Goal: Browse casually: Explore the website without a specific task or goal

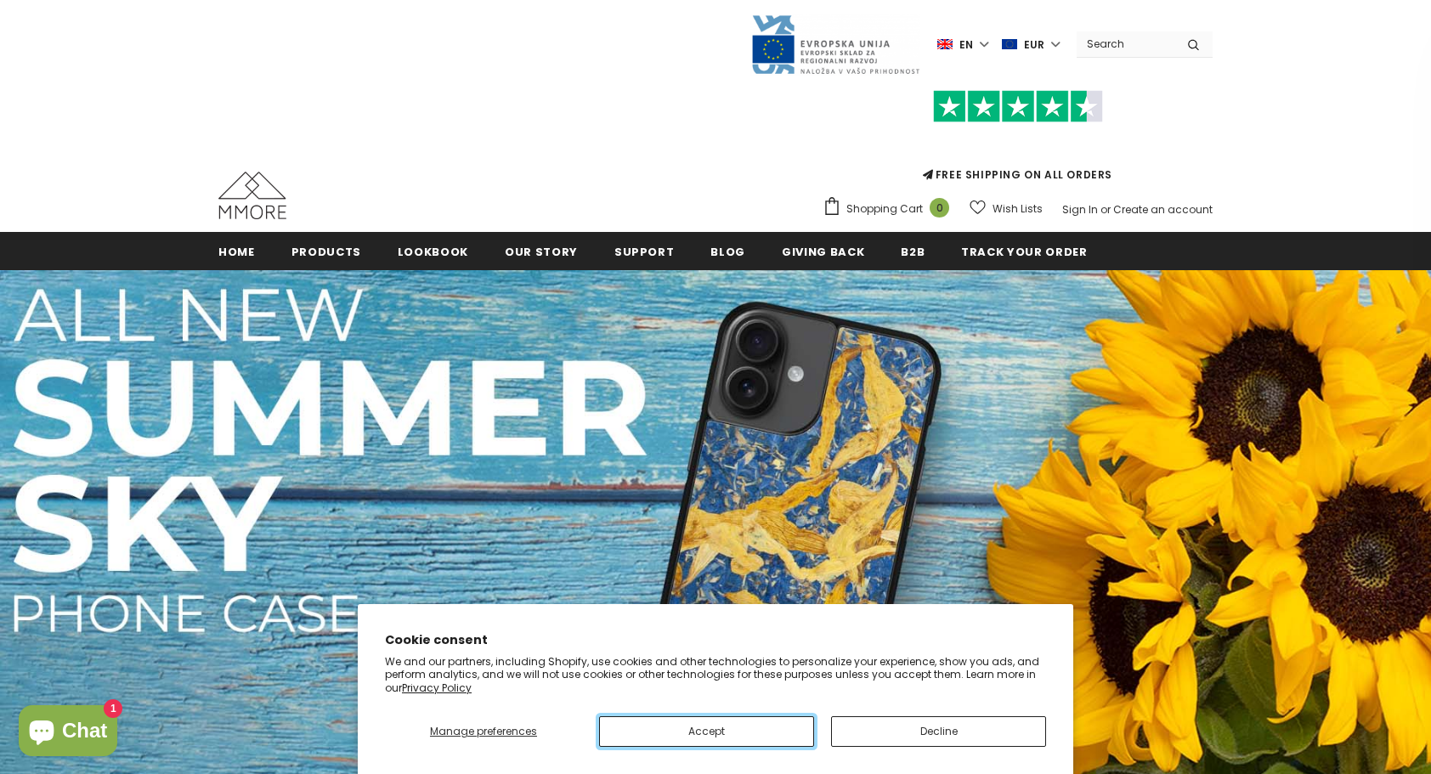
click at [709, 738] on button "Accept" at bounding box center [706, 731] width 215 height 31
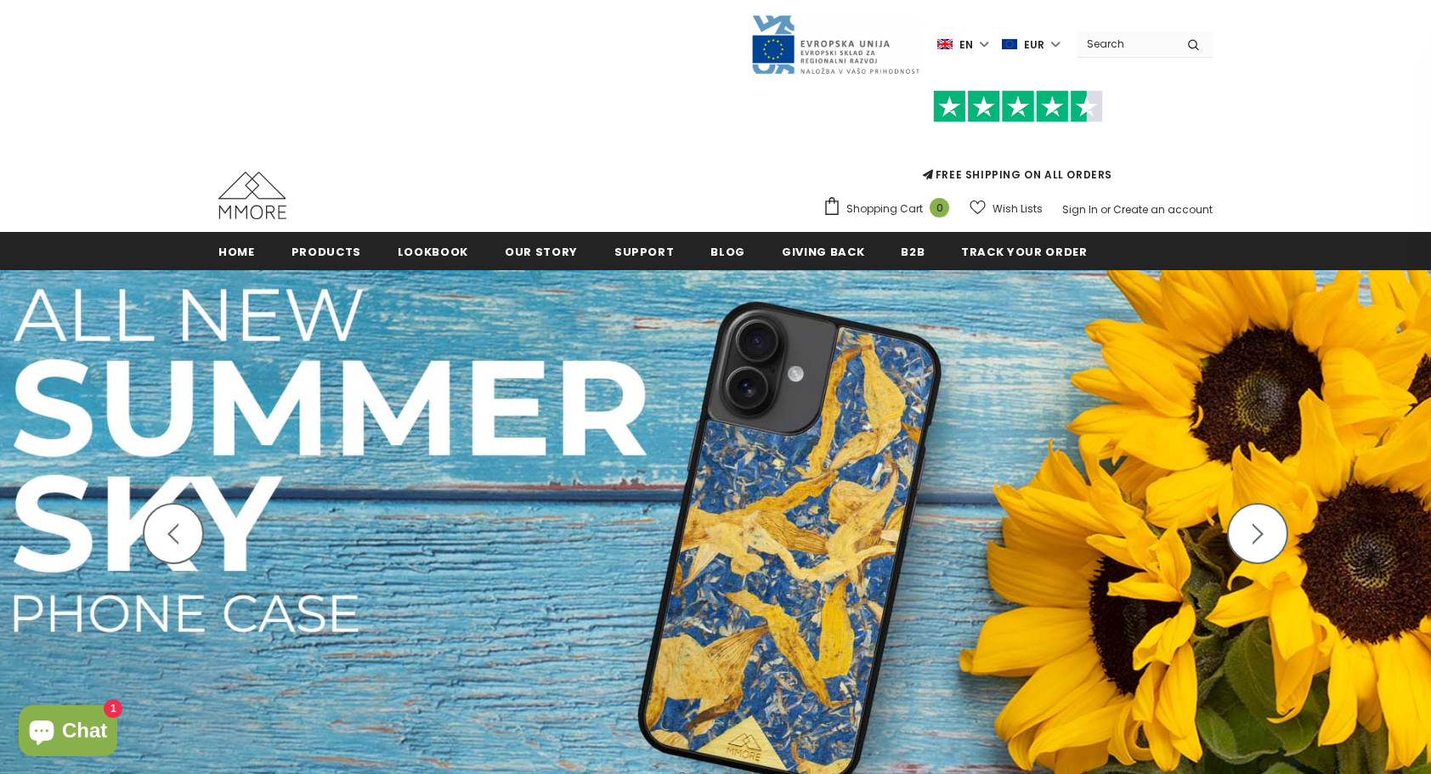
click at [1280, 523] on button "button" at bounding box center [1257, 533] width 61 height 61
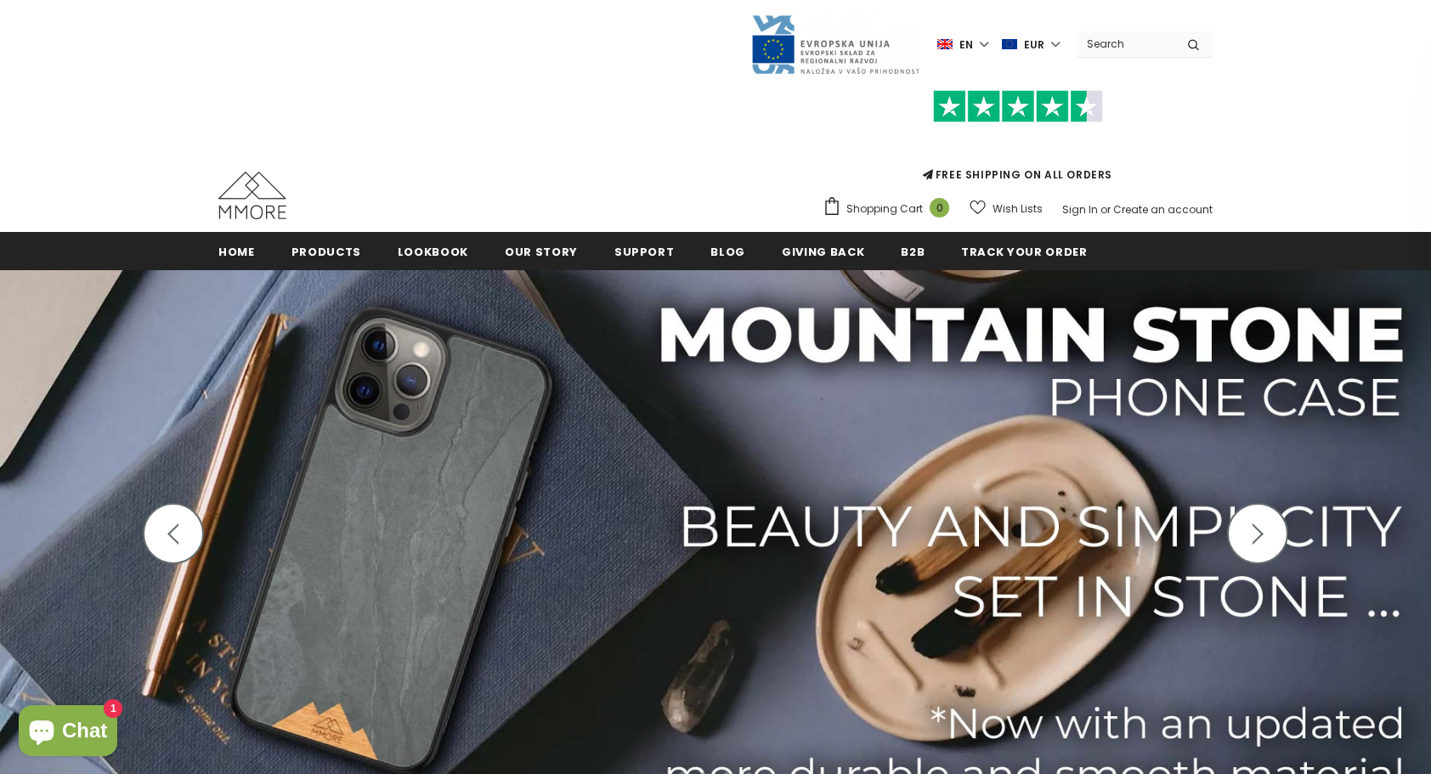
click at [1280, 523] on button "button" at bounding box center [1257, 533] width 61 height 61
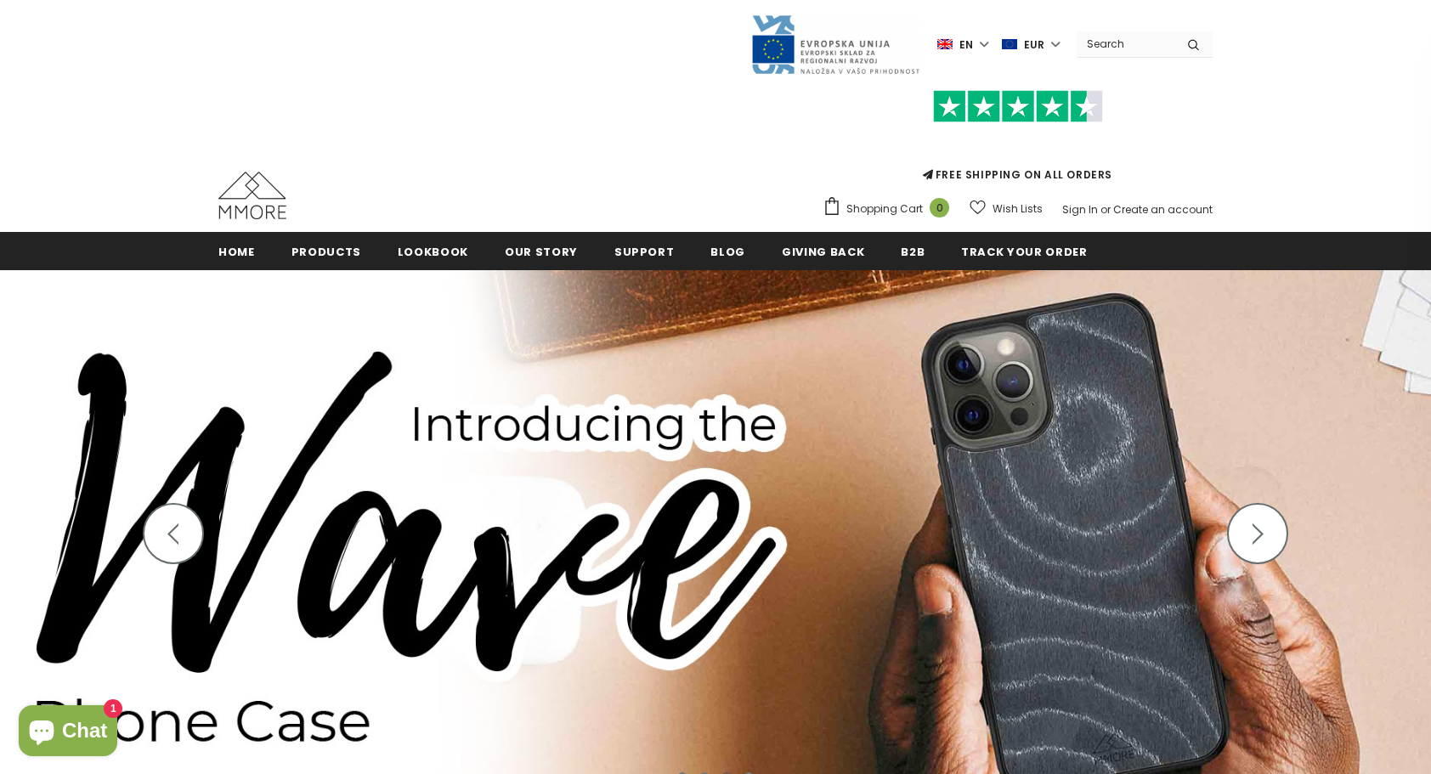
click at [1280, 523] on button "button" at bounding box center [1257, 533] width 61 height 61
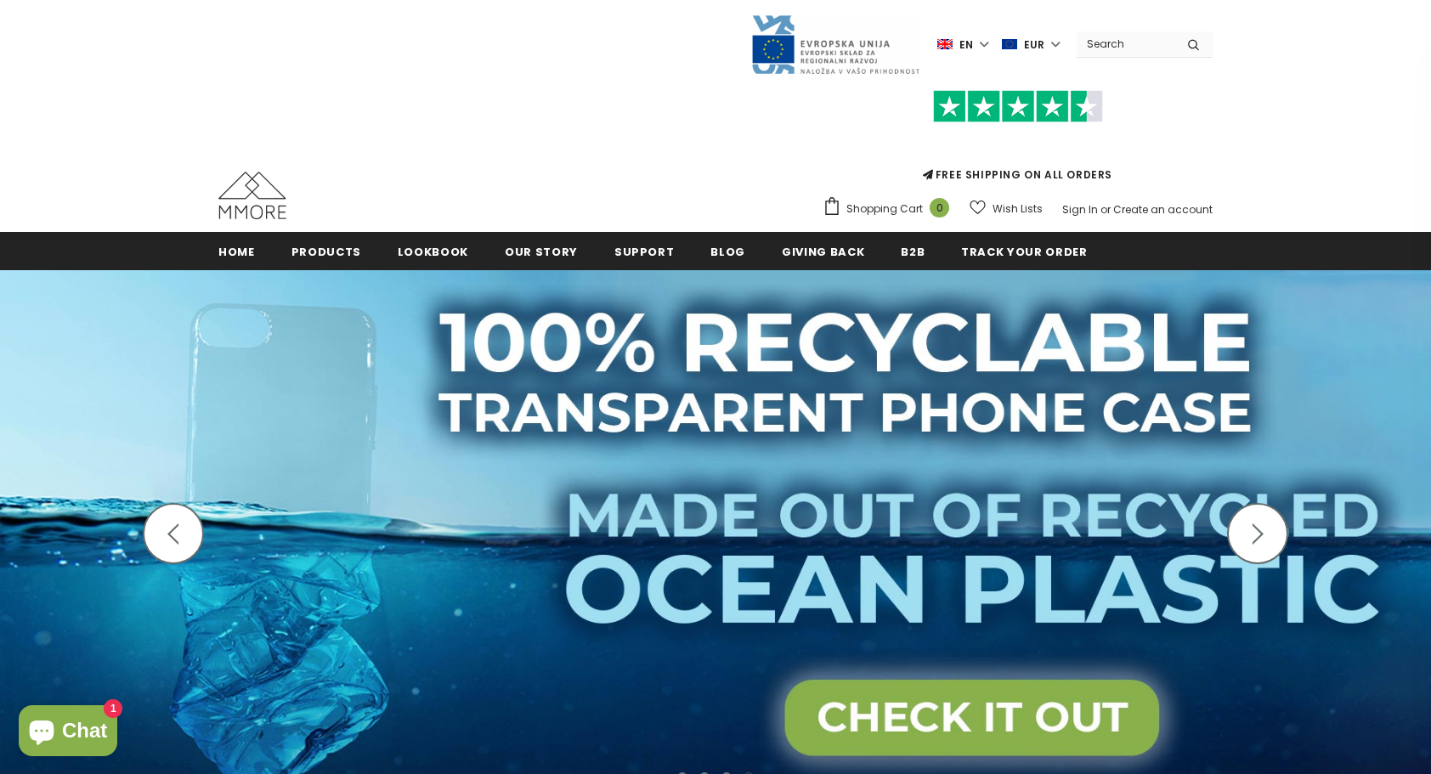
click at [1280, 523] on button "button" at bounding box center [1257, 533] width 61 height 61
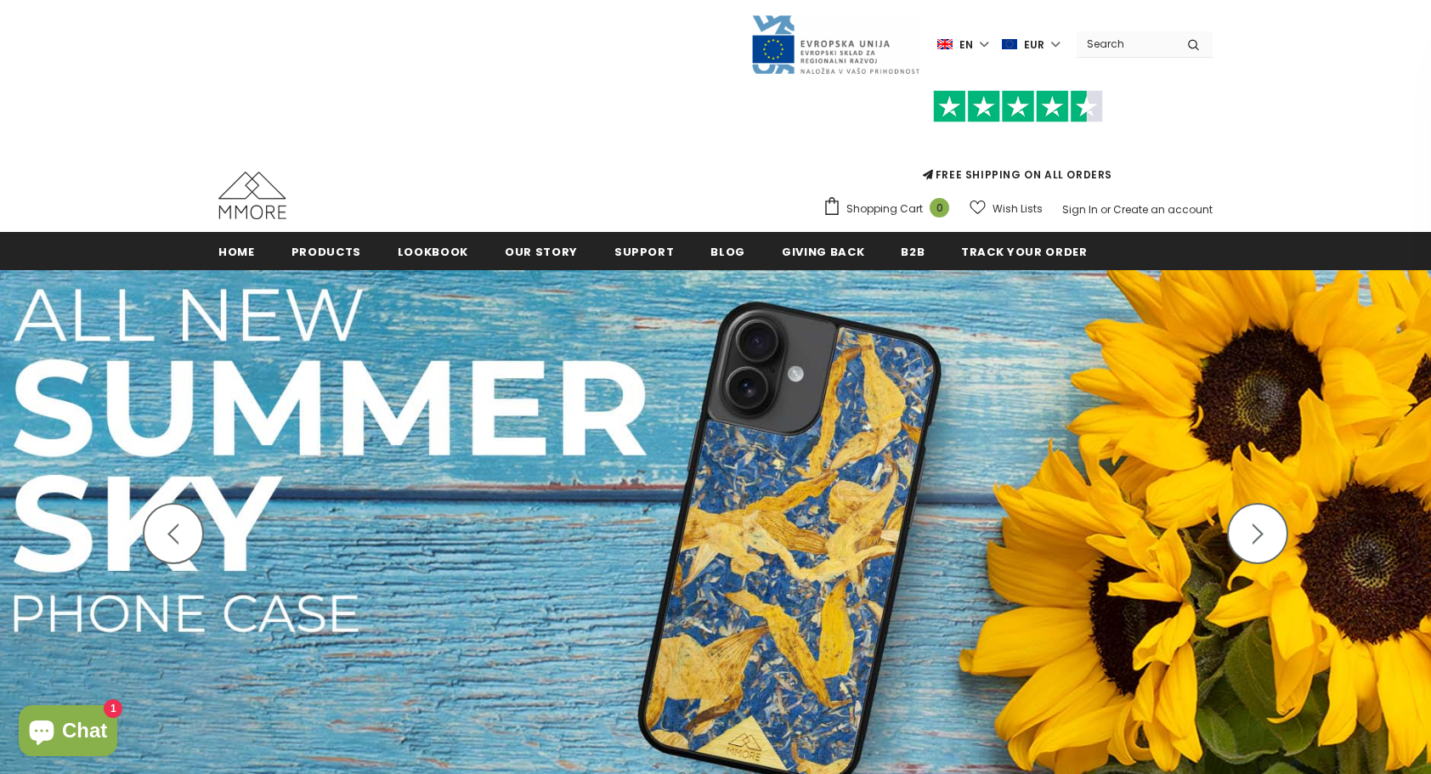
click at [1280, 523] on button "button" at bounding box center [1257, 533] width 61 height 61
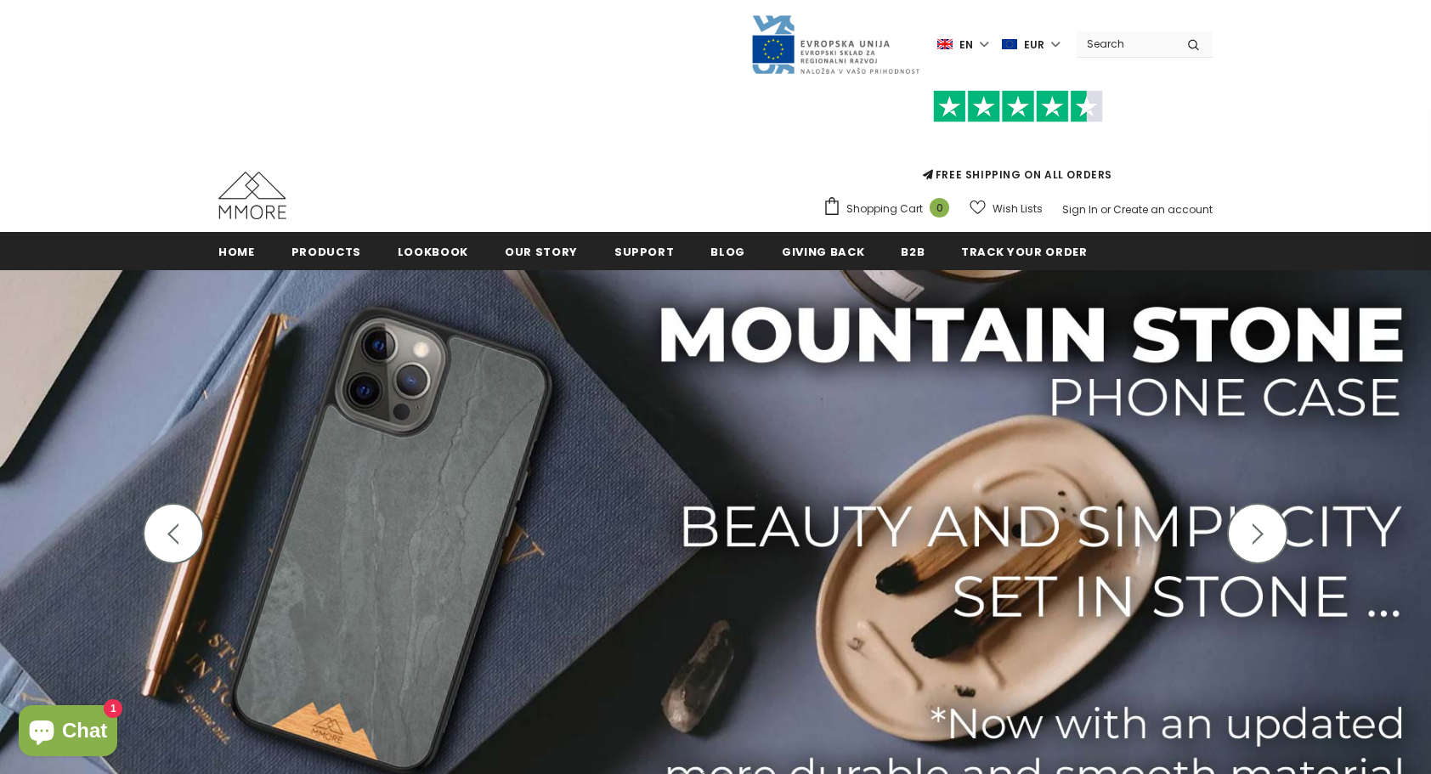
click at [1280, 523] on button "button" at bounding box center [1257, 533] width 61 height 61
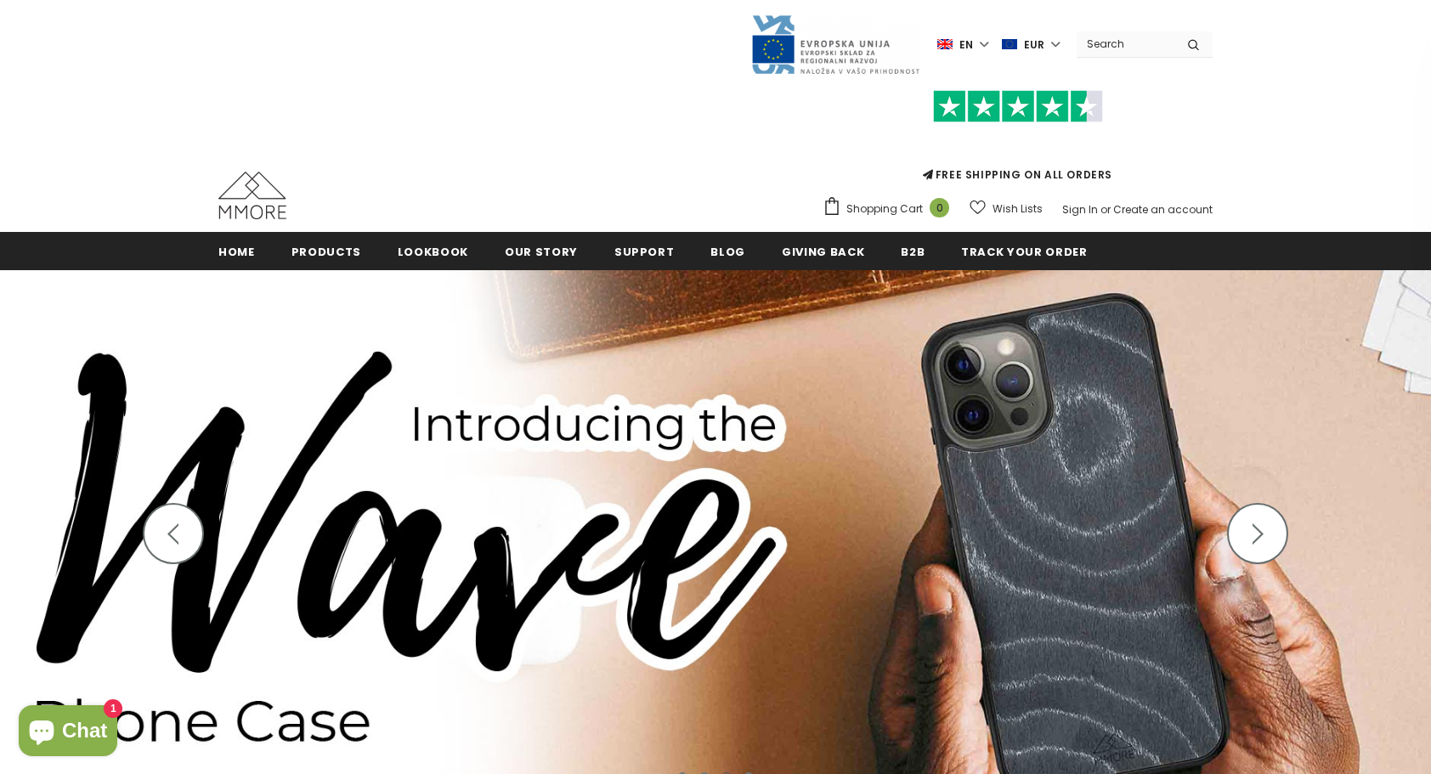
click at [1280, 523] on button "button" at bounding box center [1257, 533] width 61 height 61
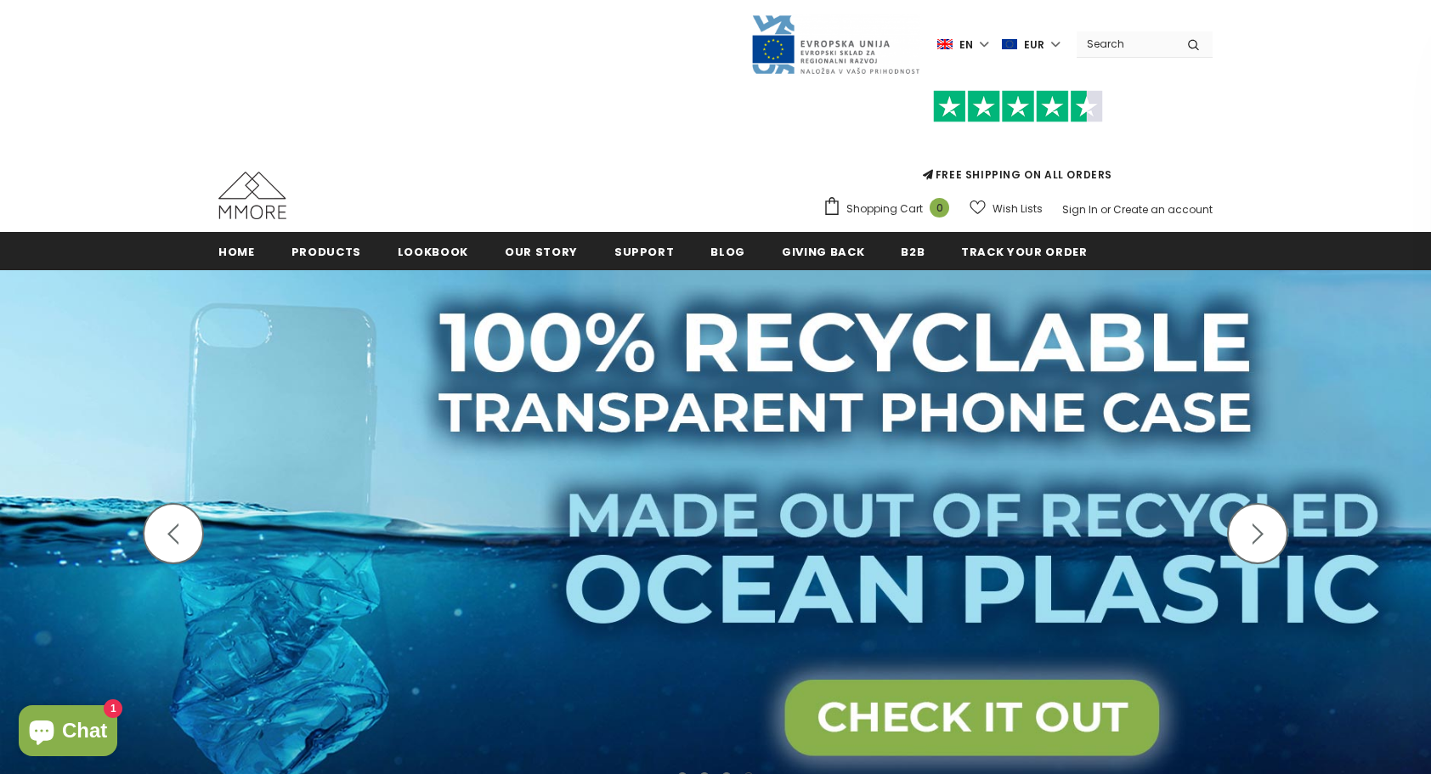
click at [1280, 523] on button "button" at bounding box center [1257, 533] width 61 height 61
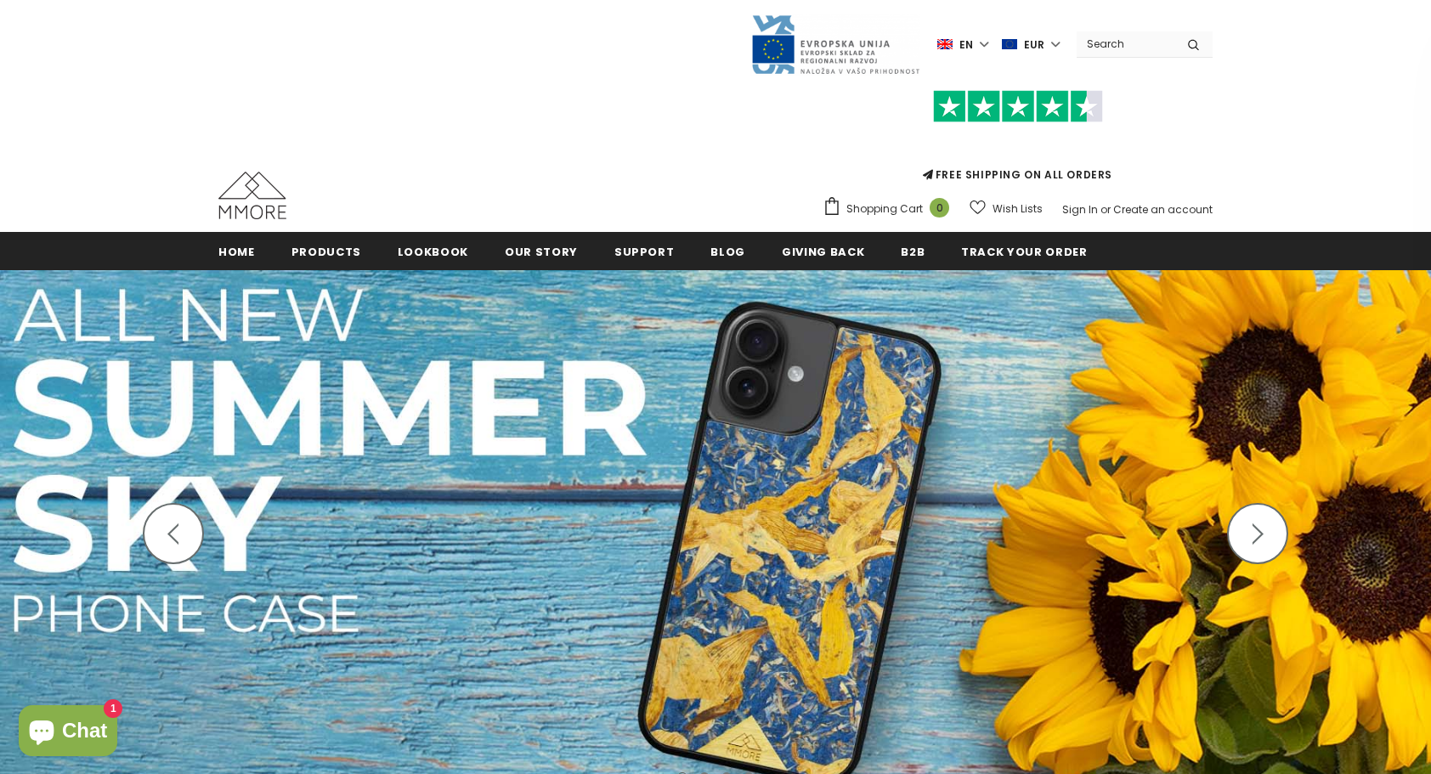
click at [1280, 523] on button "button" at bounding box center [1257, 533] width 61 height 61
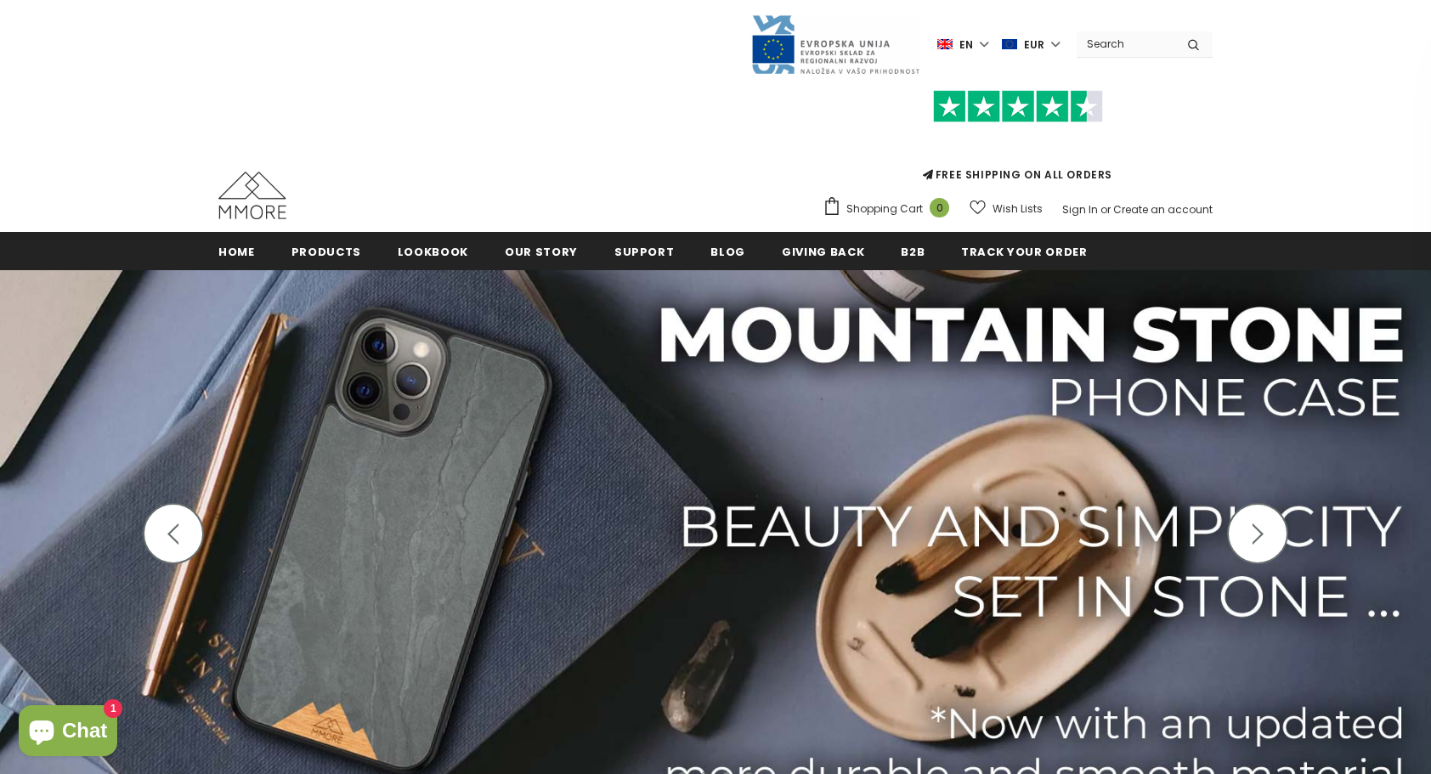
click at [1280, 523] on button "button" at bounding box center [1257, 533] width 61 height 61
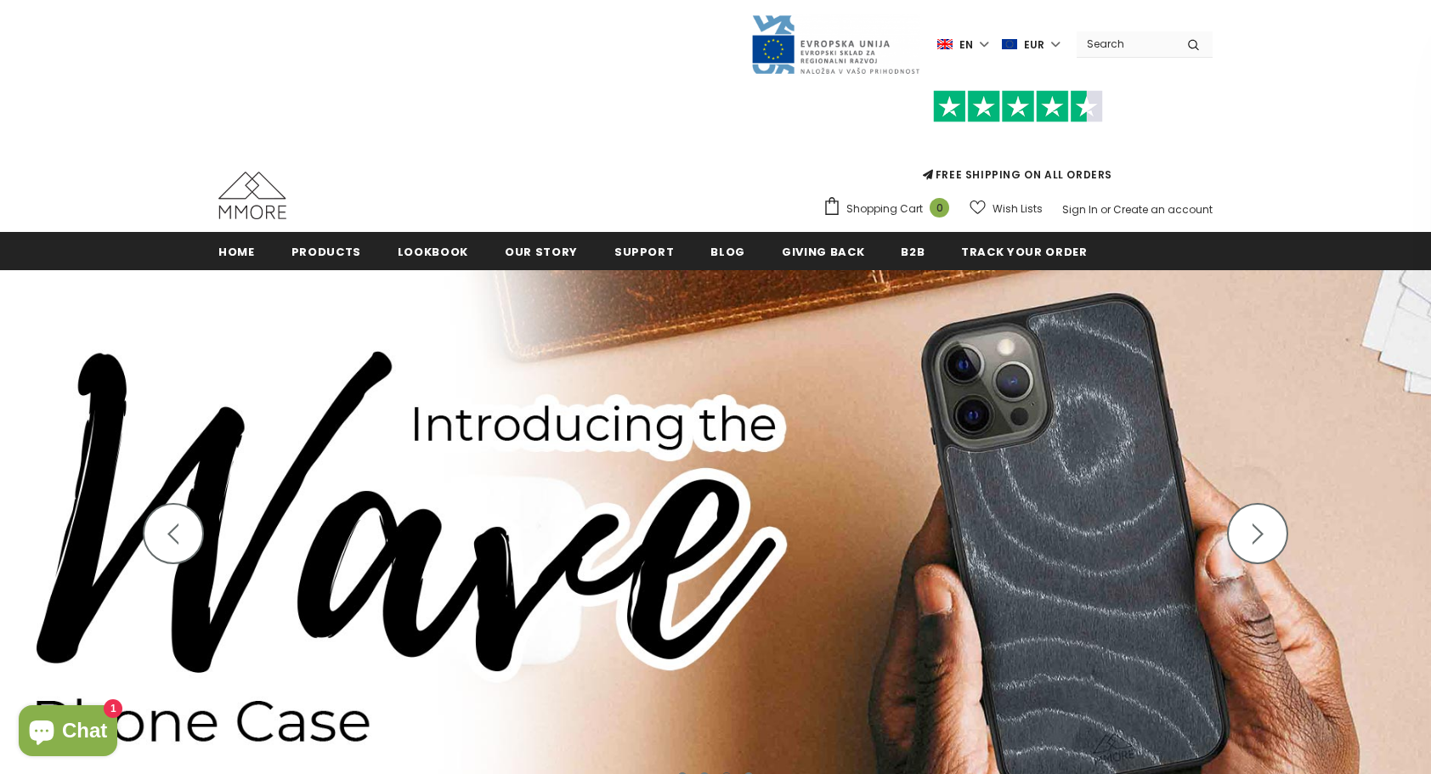
click at [1280, 523] on button "button" at bounding box center [1257, 533] width 61 height 61
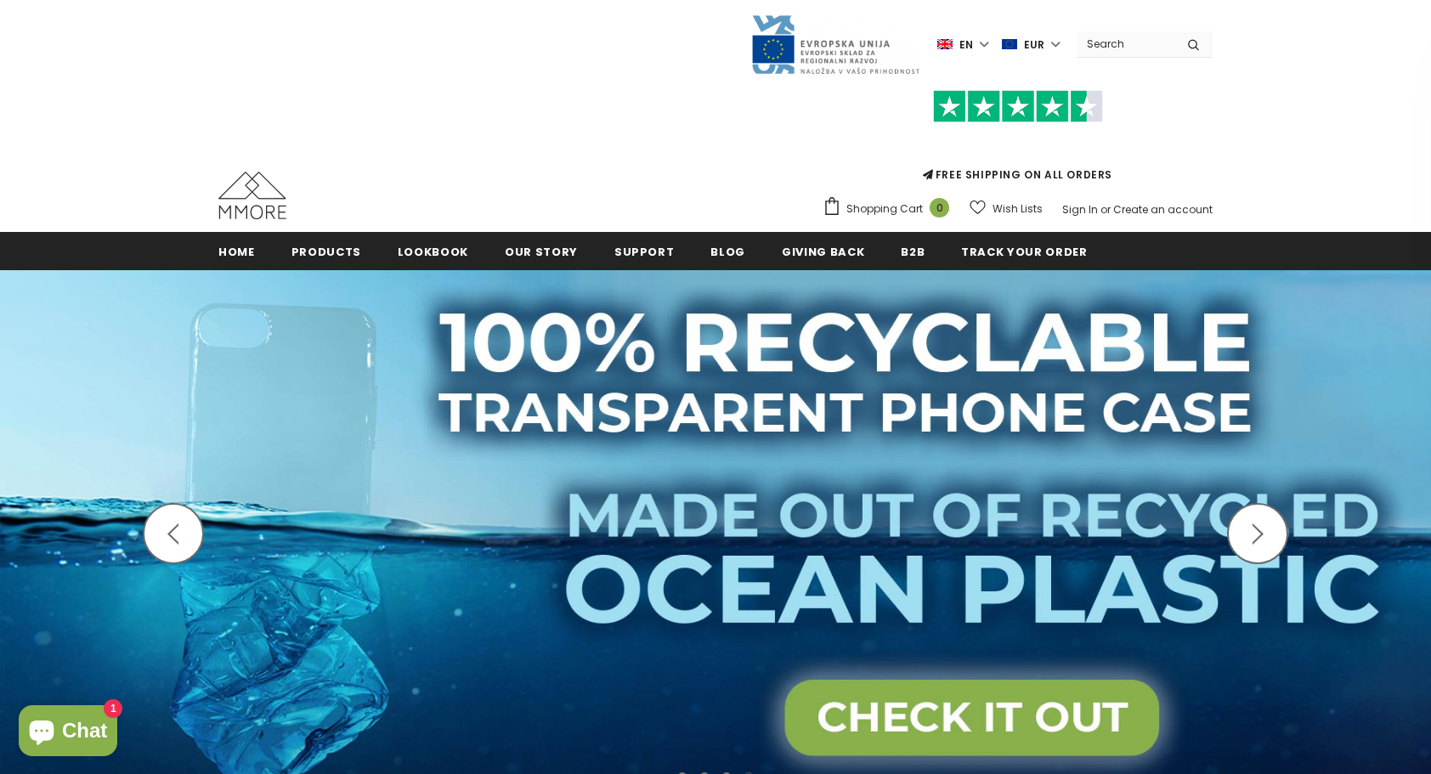
click at [1280, 523] on button "button" at bounding box center [1257, 533] width 61 height 61
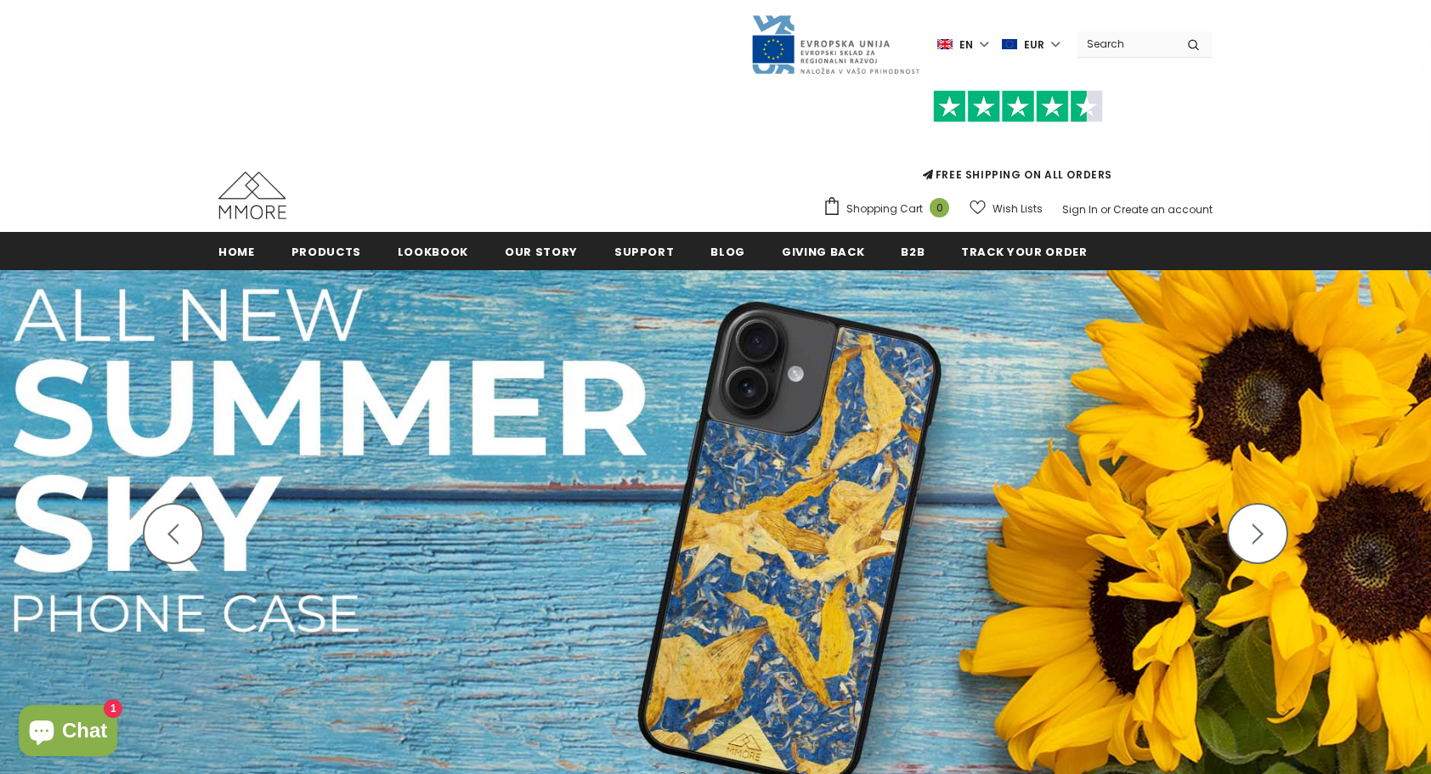
click at [1280, 518] on button "button" at bounding box center [1257, 533] width 61 height 61
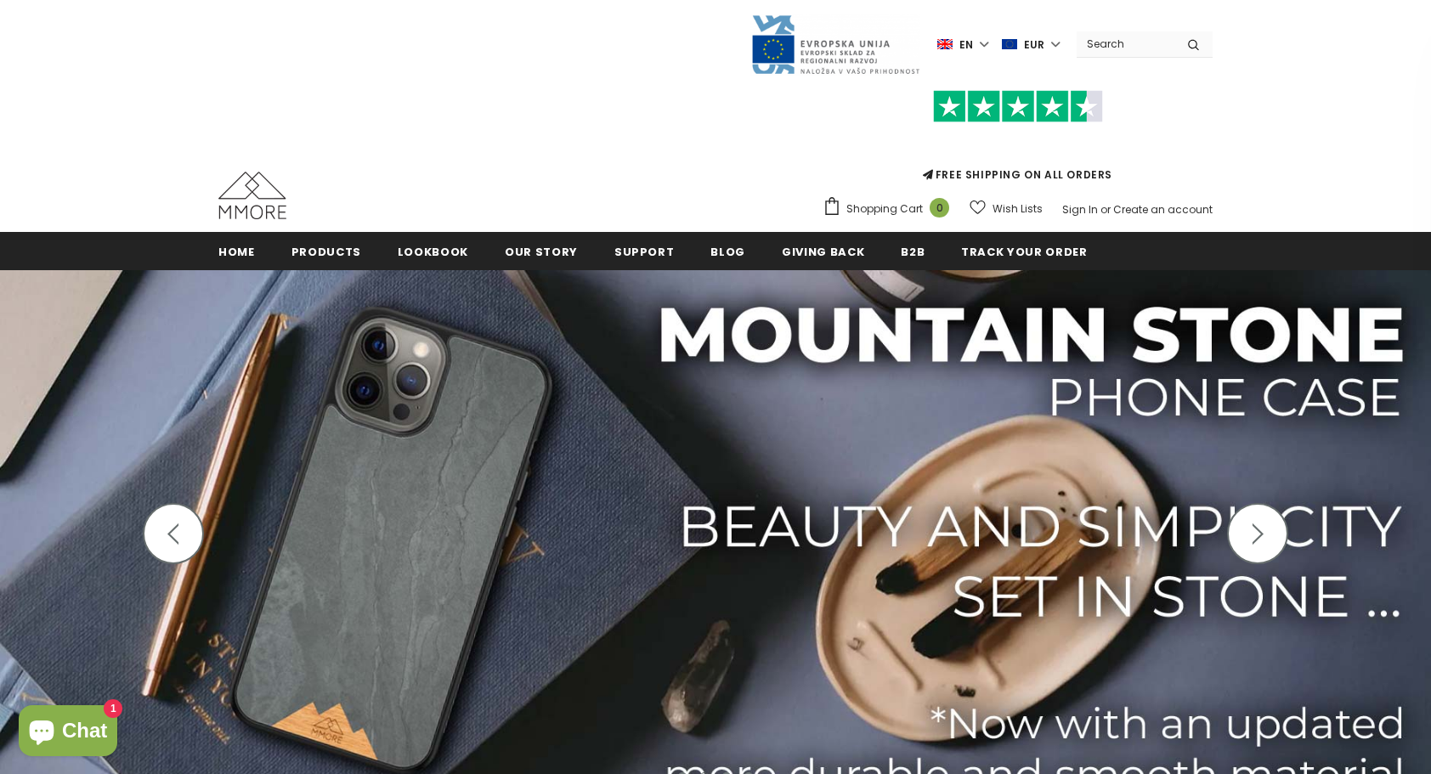
click at [1280, 518] on button "button" at bounding box center [1257, 533] width 61 height 61
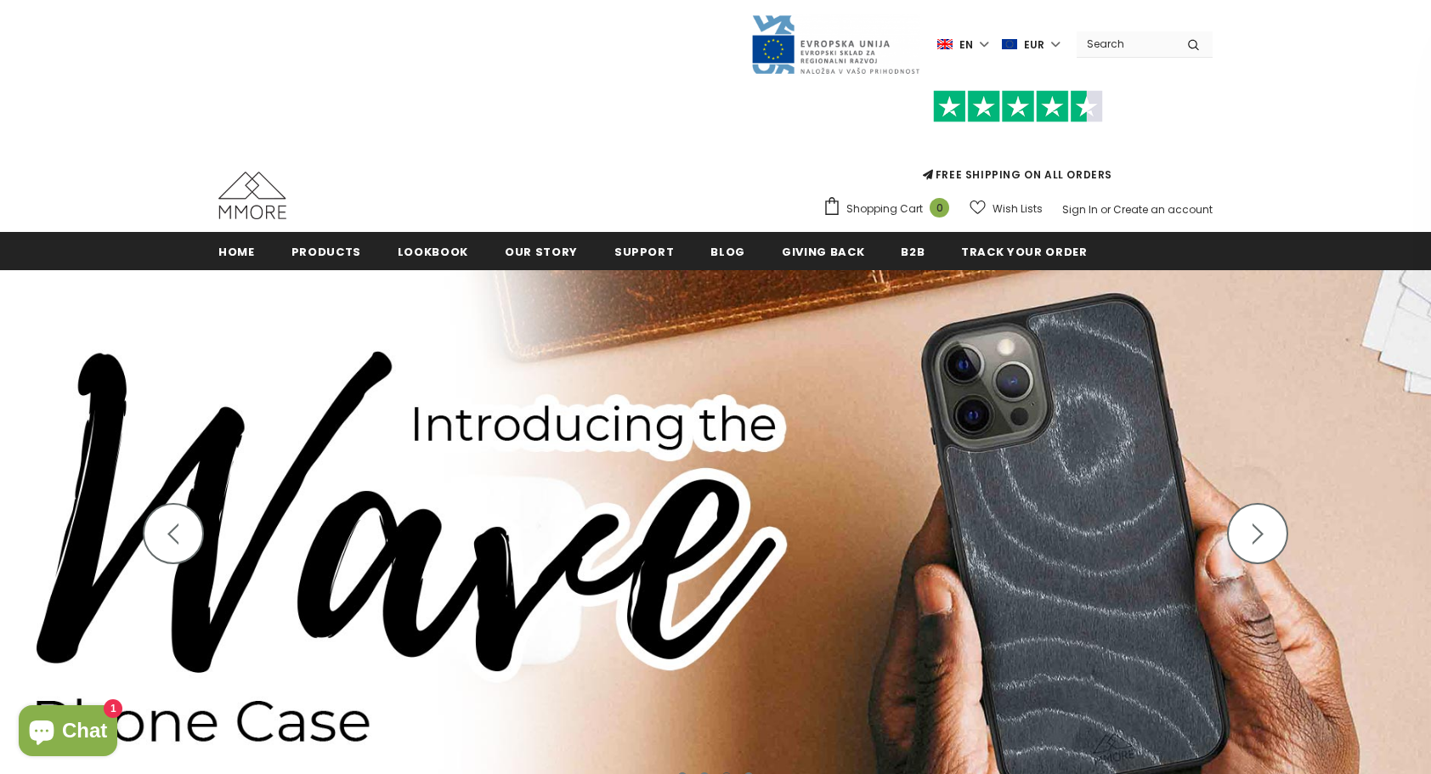
click at [1260, 540] on icon "button" at bounding box center [1257, 533] width 21 height 21
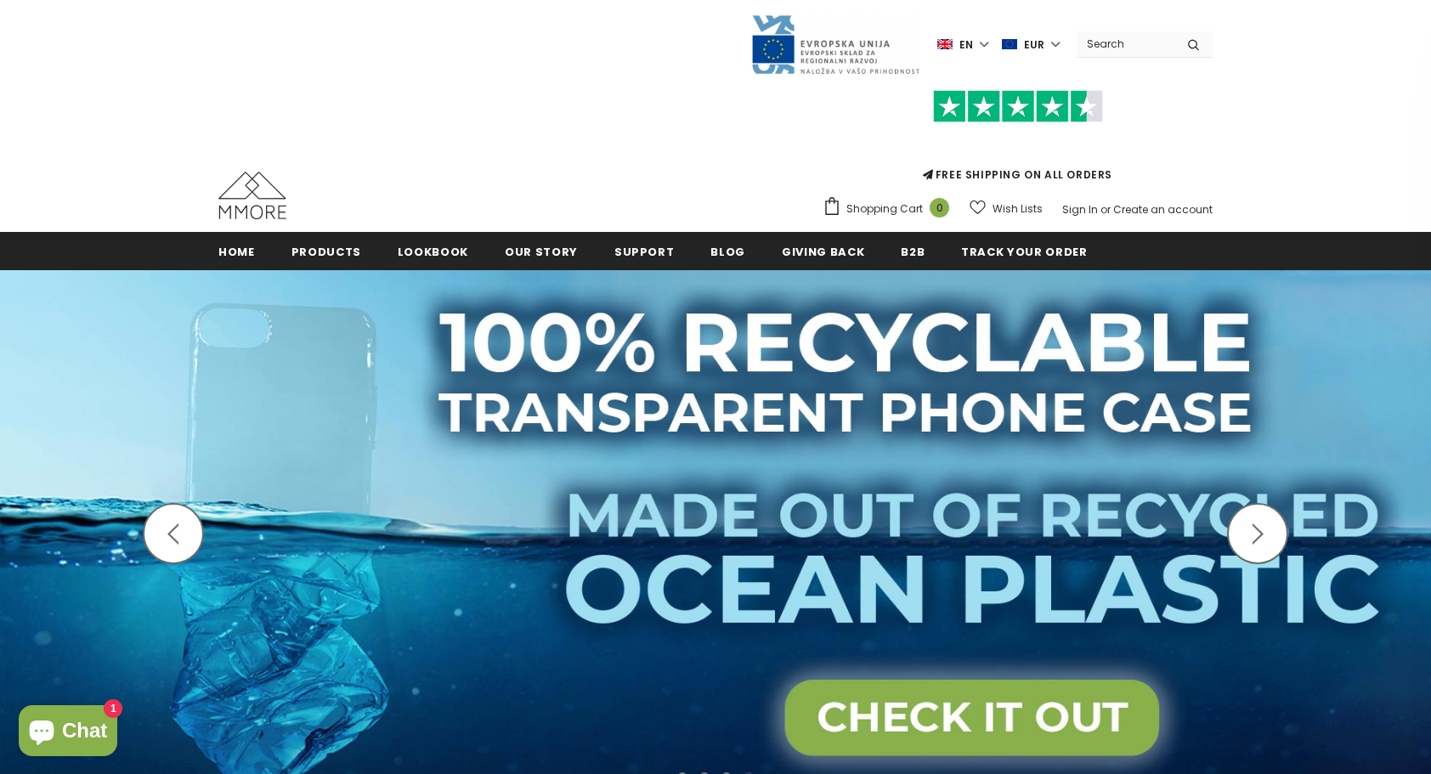
click at [1260, 540] on icon "button" at bounding box center [1257, 533] width 21 height 21
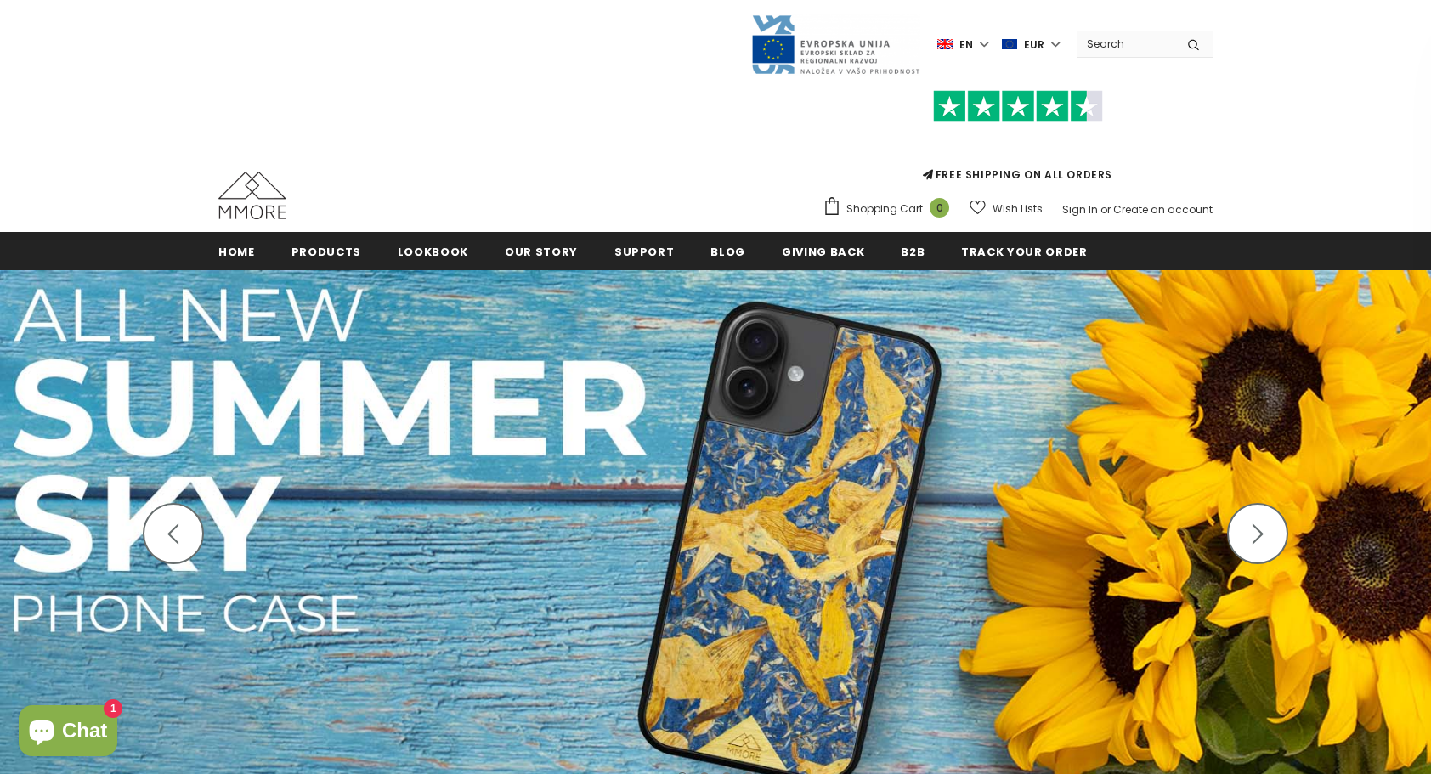
click at [1260, 540] on icon "button" at bounding box center [1257, 533] width 21 height 21
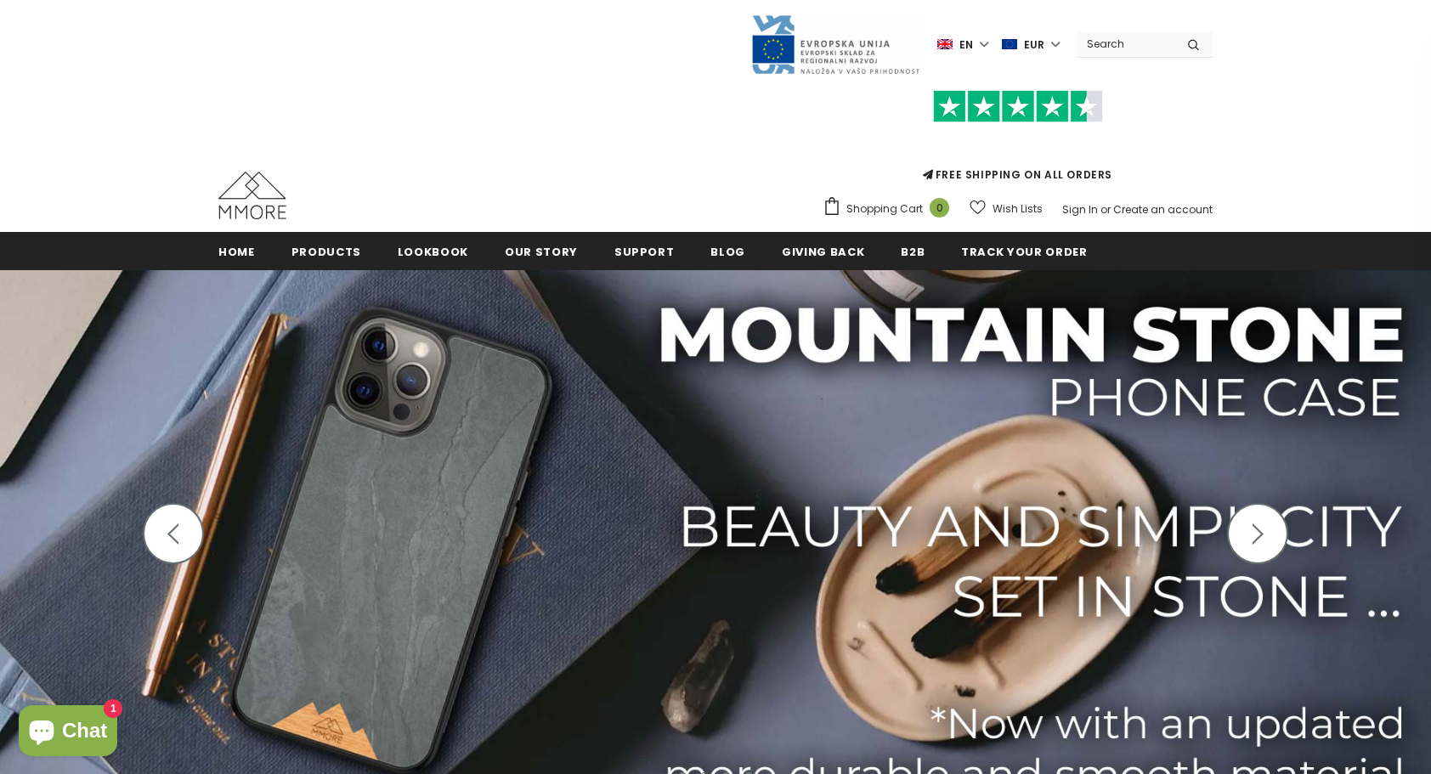
click at [1260, 540] on icon "button" at bounding box center [1257, 533] width 21 height 21
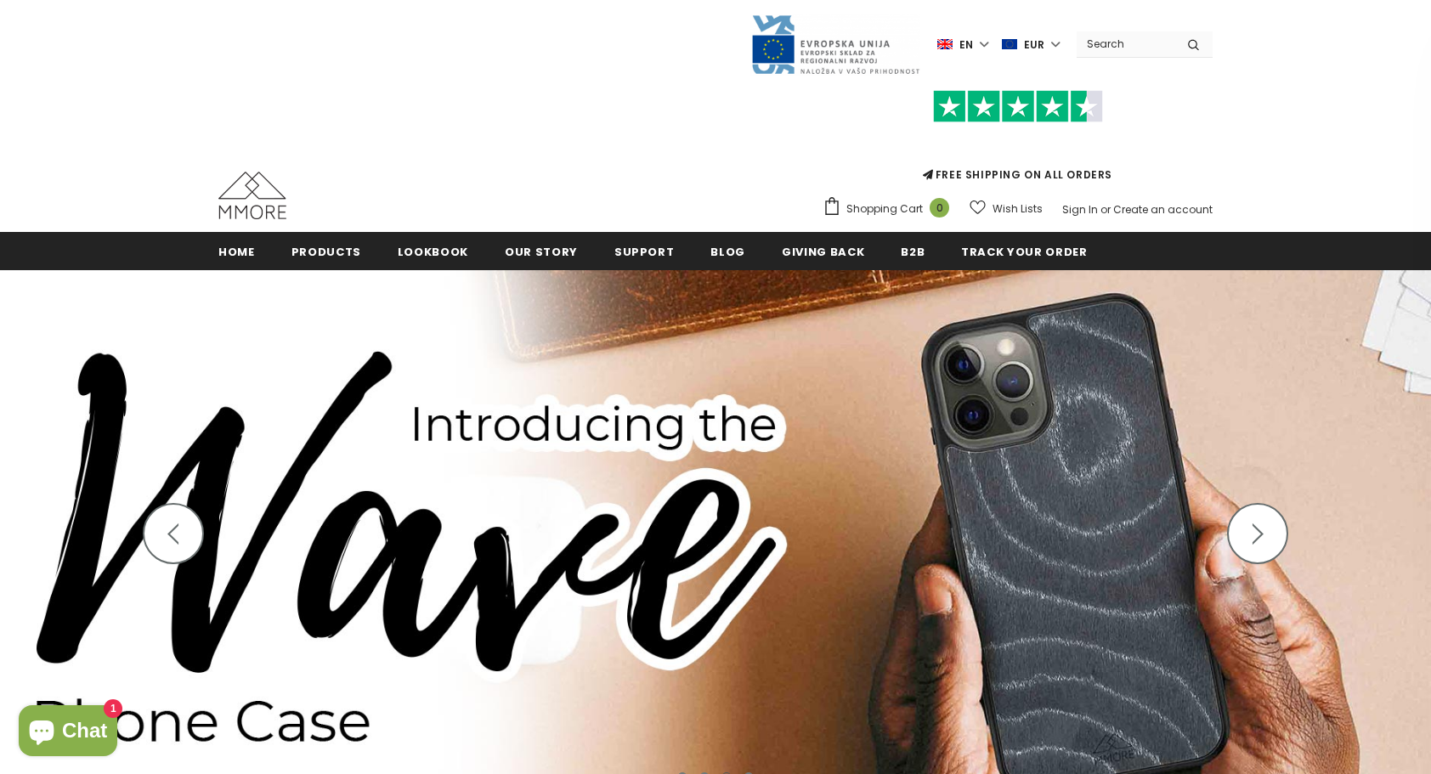
click at [1260, 540] on icon "button" at bounding box center [1257, 533] width 21 height 21
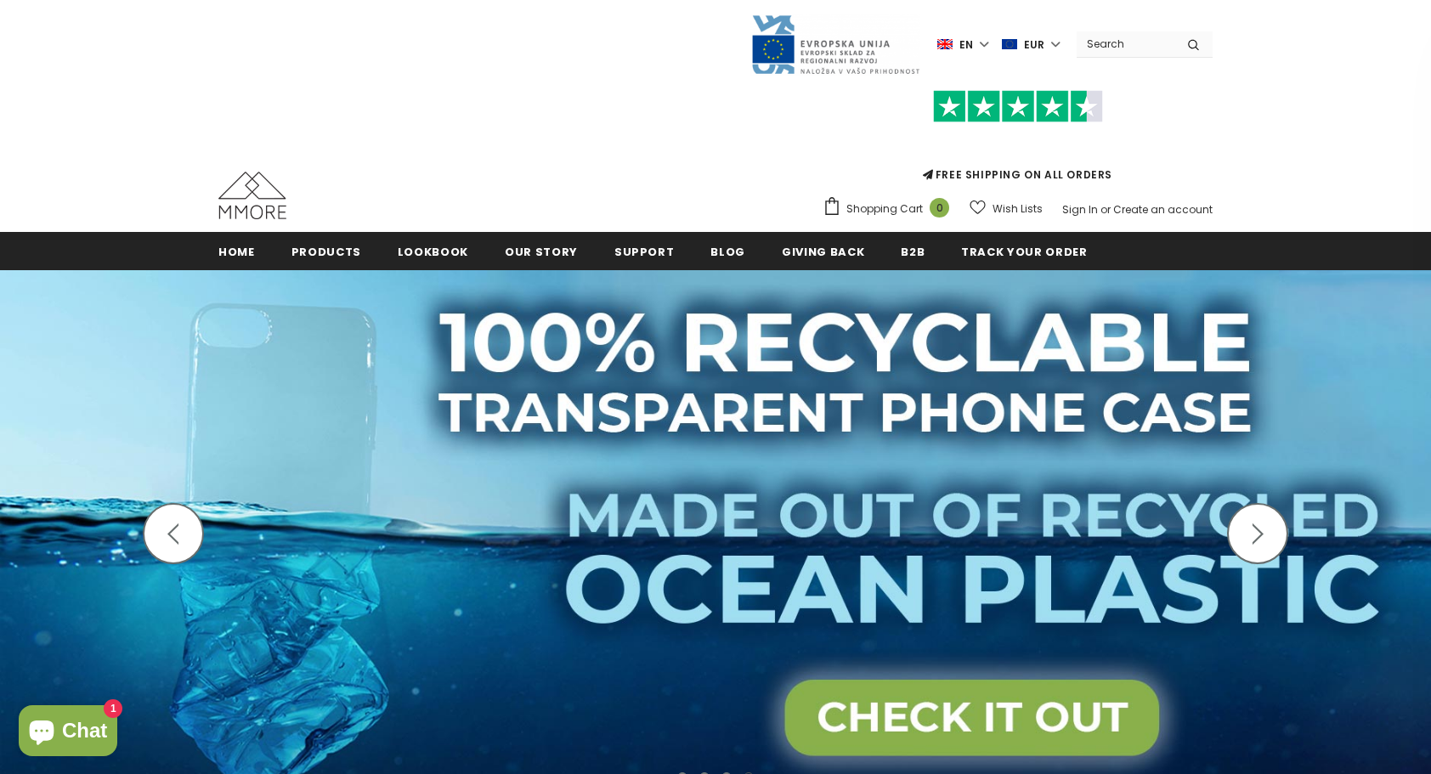
click at [1260, 540] on icon "button" at bounding box center [1257, 533] width 21 height 21
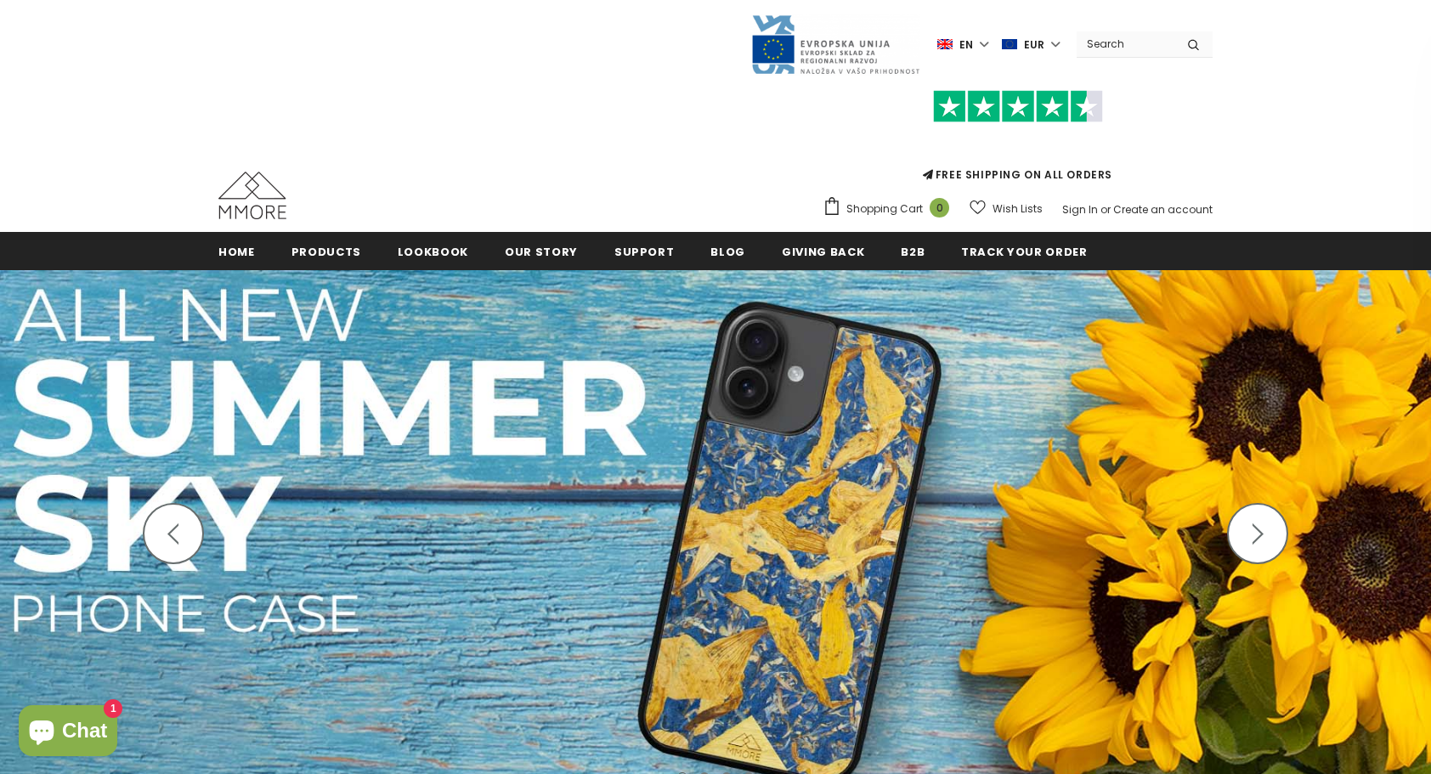
click at [1260, 540] on icon "button" at bounding box center [1257, 533] width 21 height 21
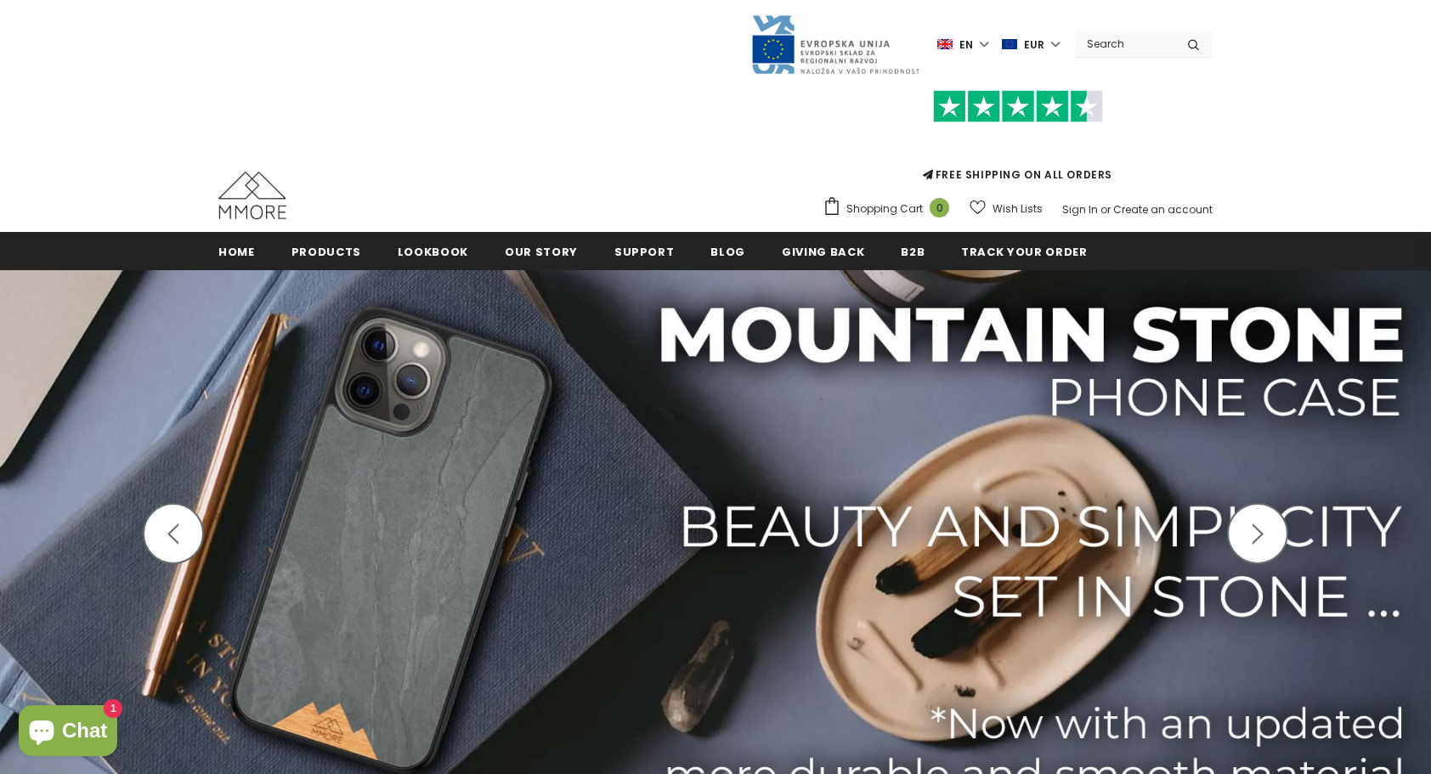
click at [1260, 540] on icon "button" at bounding box center [1257, 533] width 21 height 21
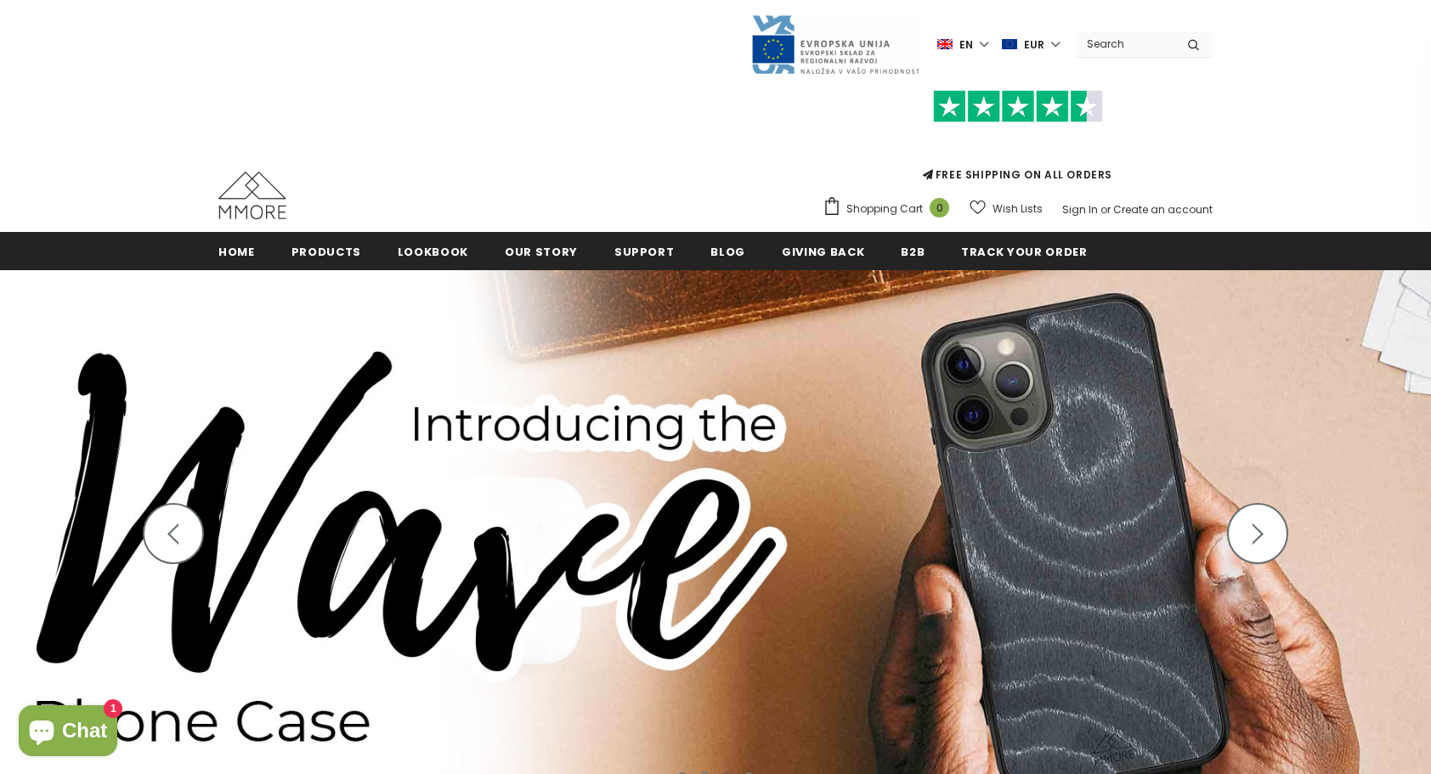
click at [1260, 540] on icon "button" at bounding box center [1257, 533] width 21 height 21
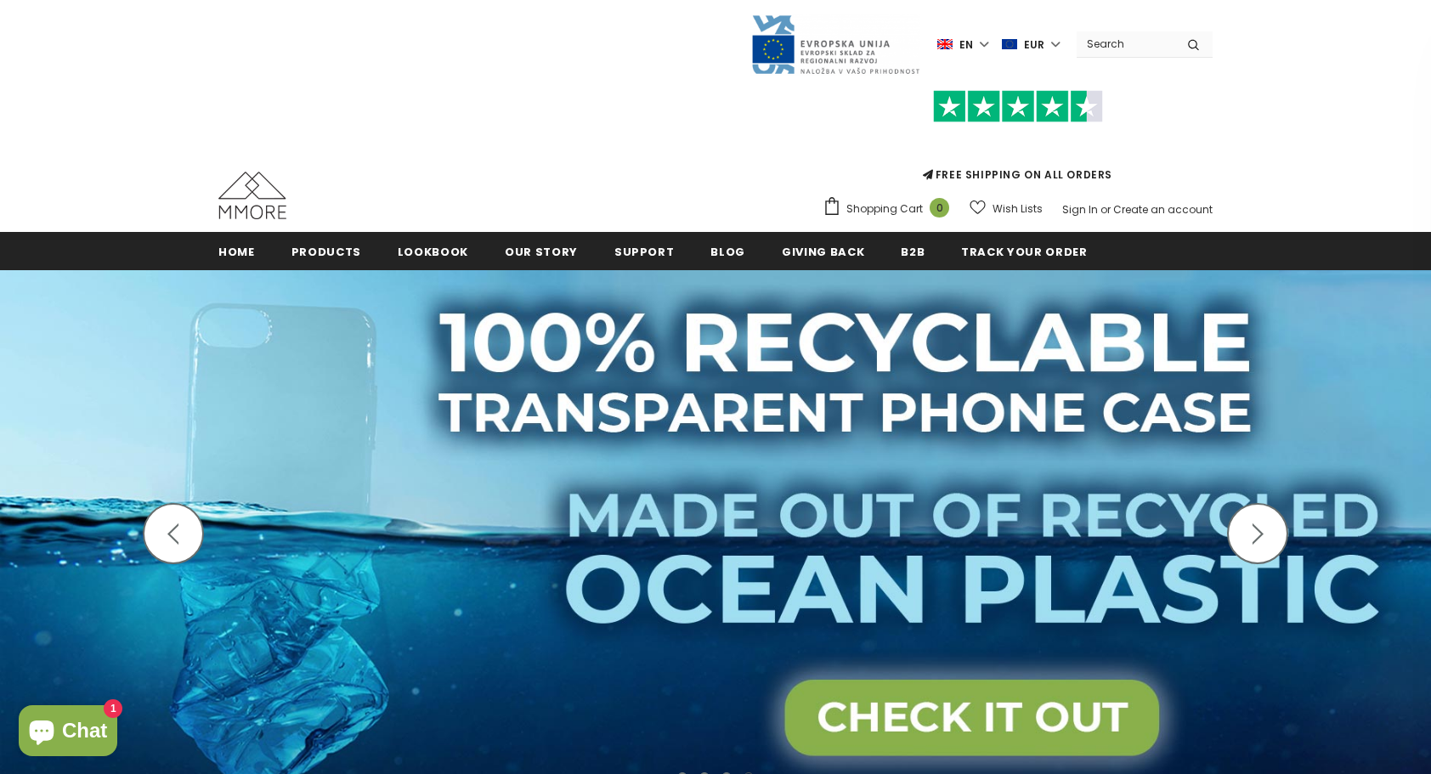
click at [1260, 540] on icon "button" at bounding box center [1257, 533] width 21 height 21
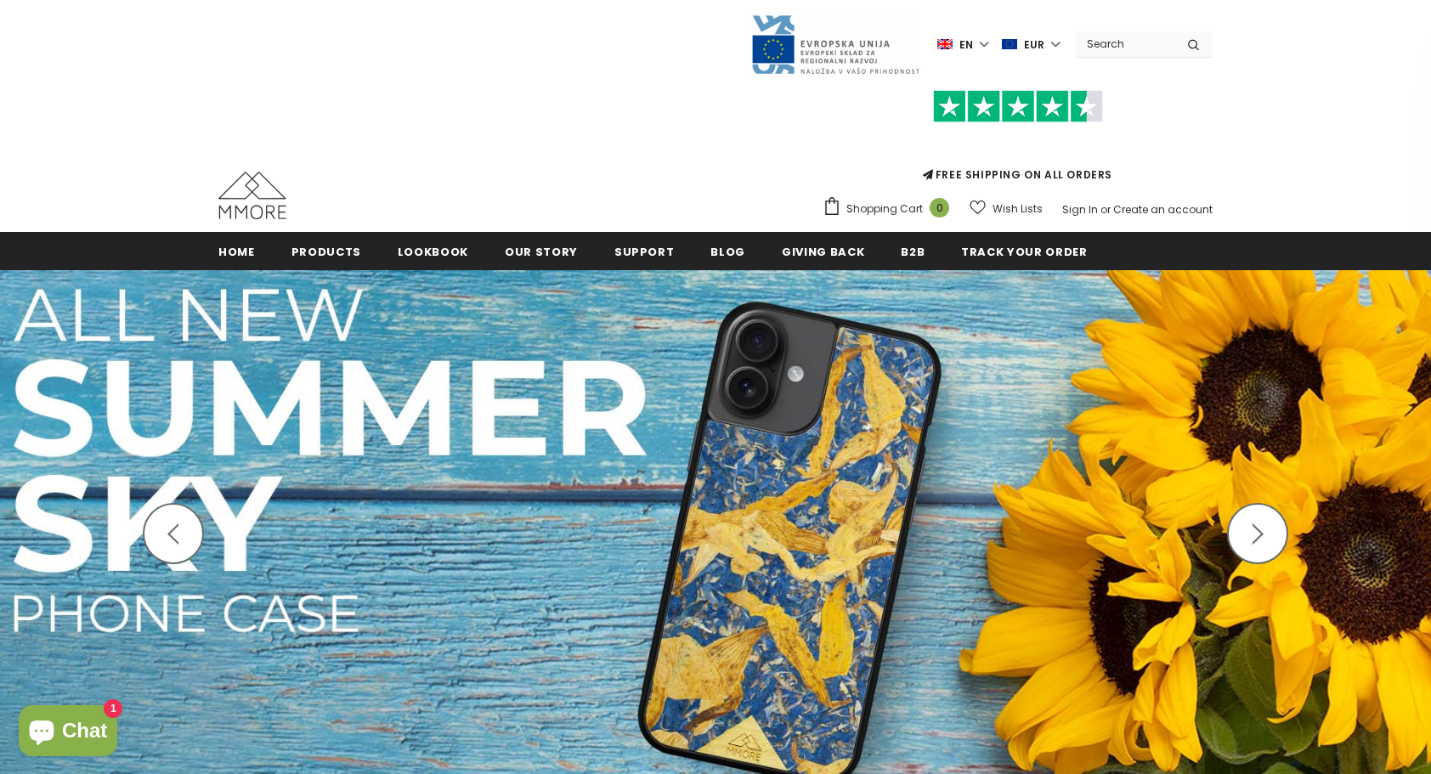
click at [1260, 540] on icon "button" at bounding box center [1257, 533] width 21 height 21
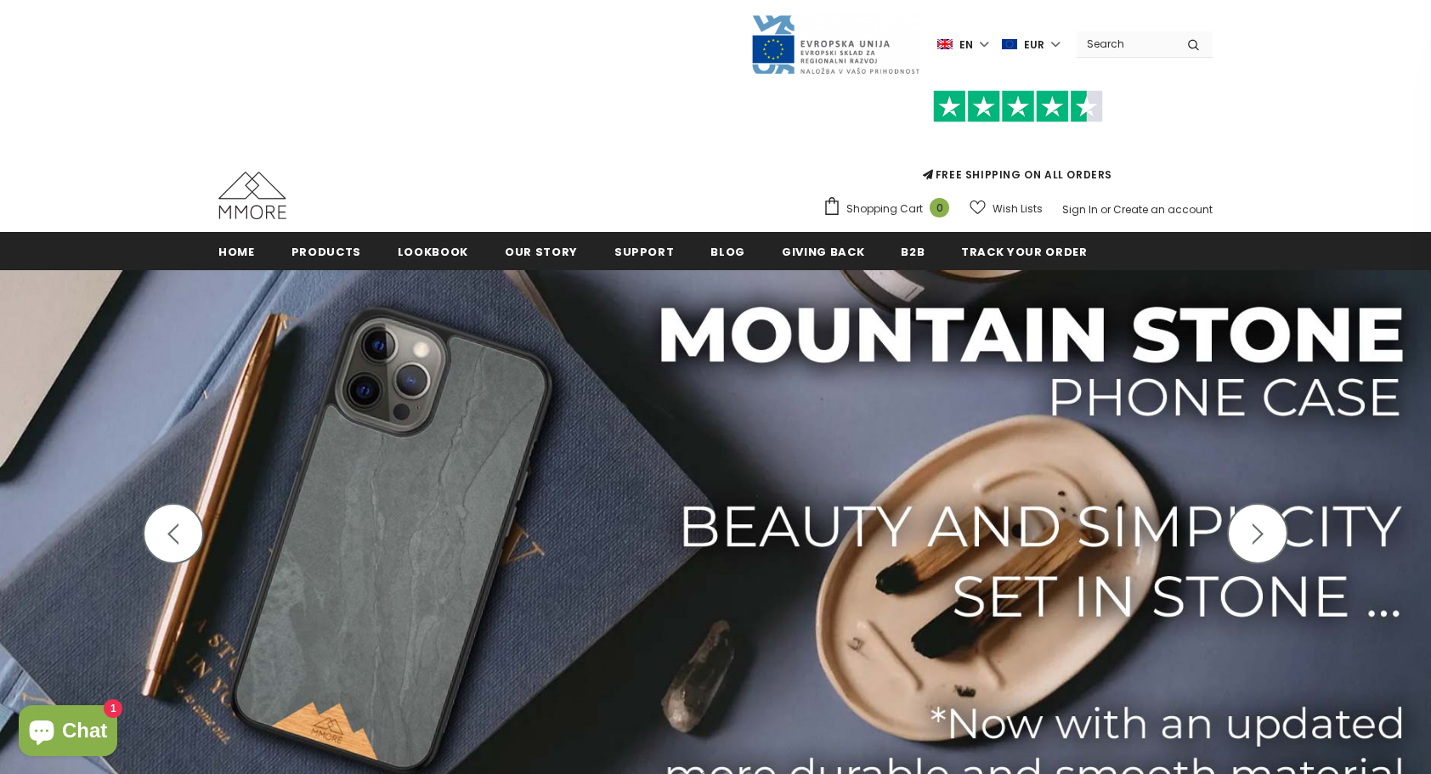
click at [1260, 540] on icon "button" at bounding box center [1257, 533] width 21 height 21
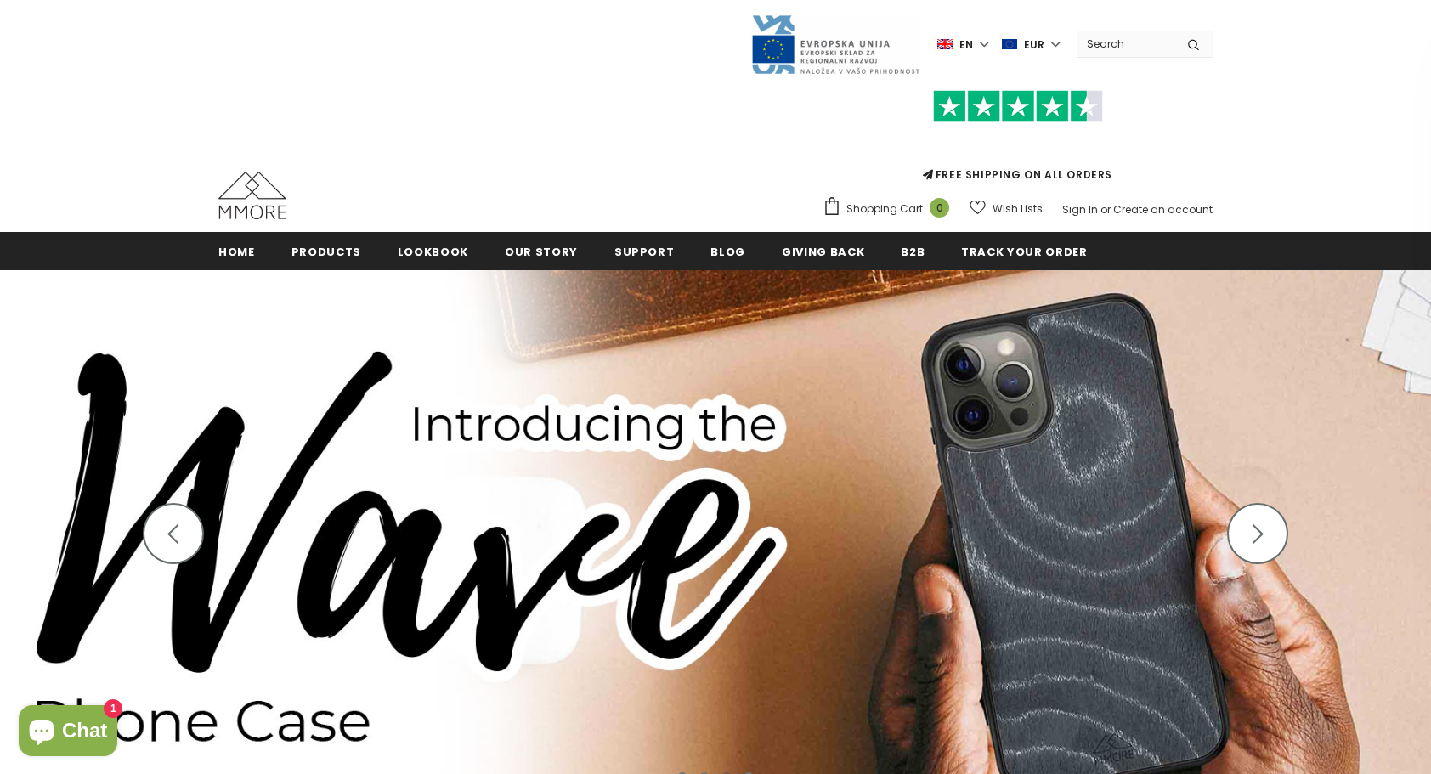
click at [1260, 540] on icon "button" at bounding box center [1257, 533] width 21 height 21
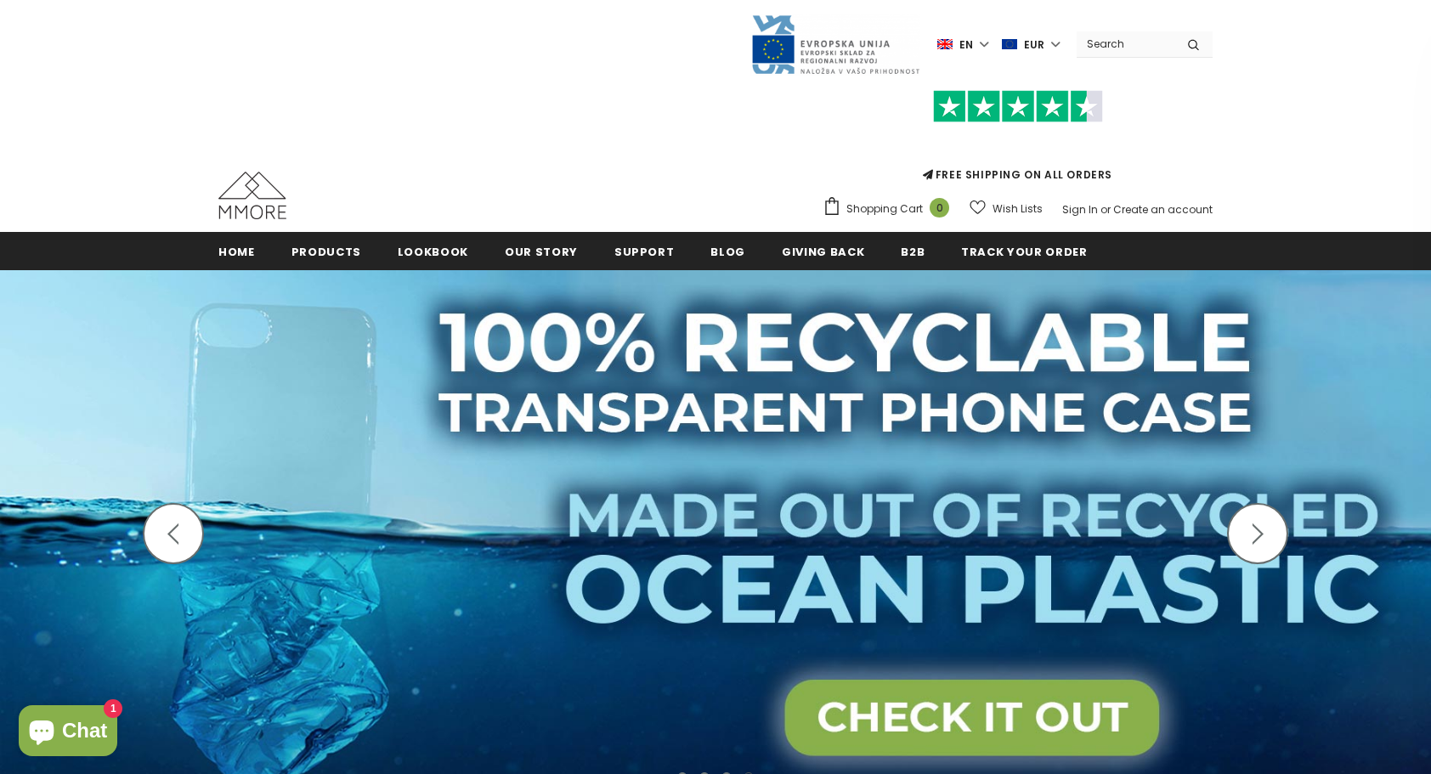
click at [1260, 540] on icon "button" at bounding box center [1257, 533] width 21 height 21
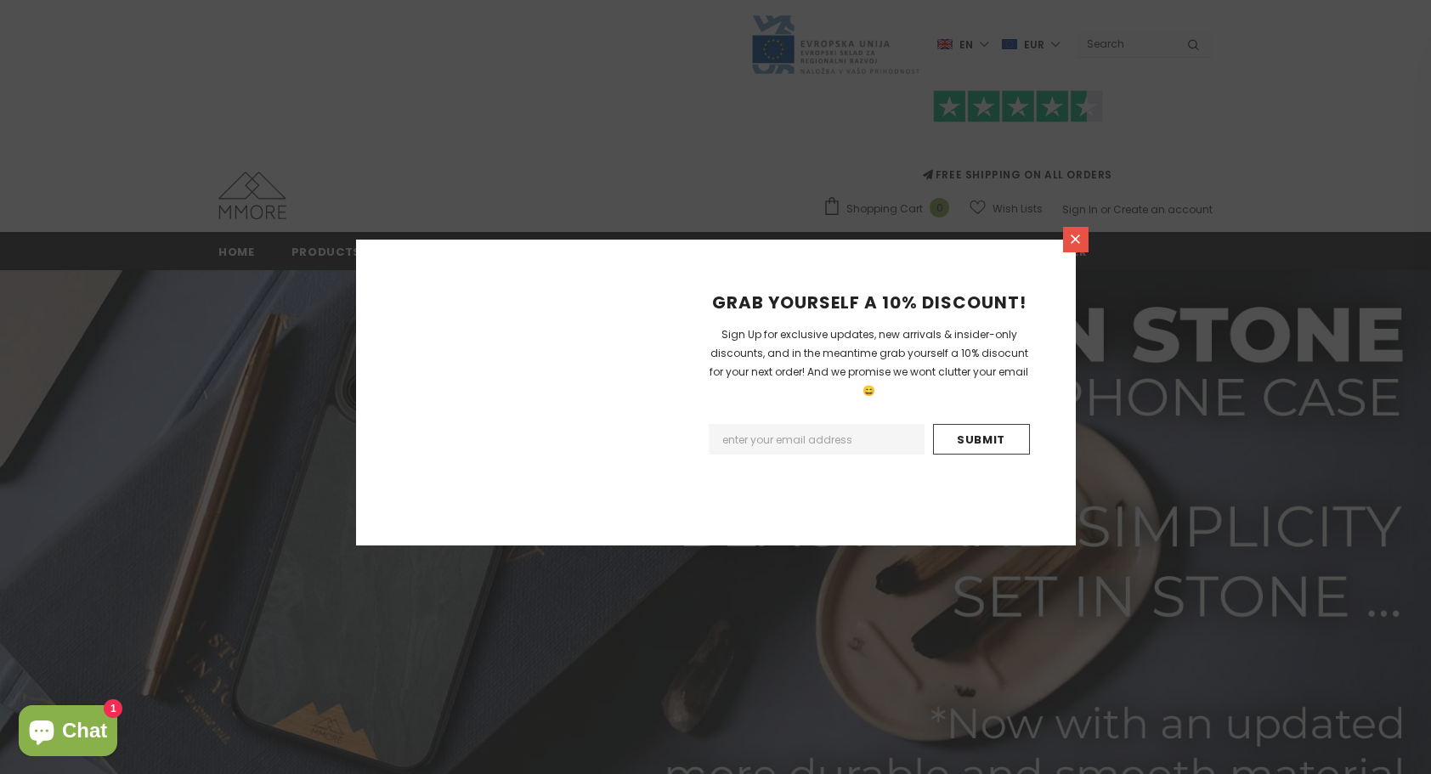
click at [1072, 252] on link at bounding box center [1075, 239] width 25 height 25
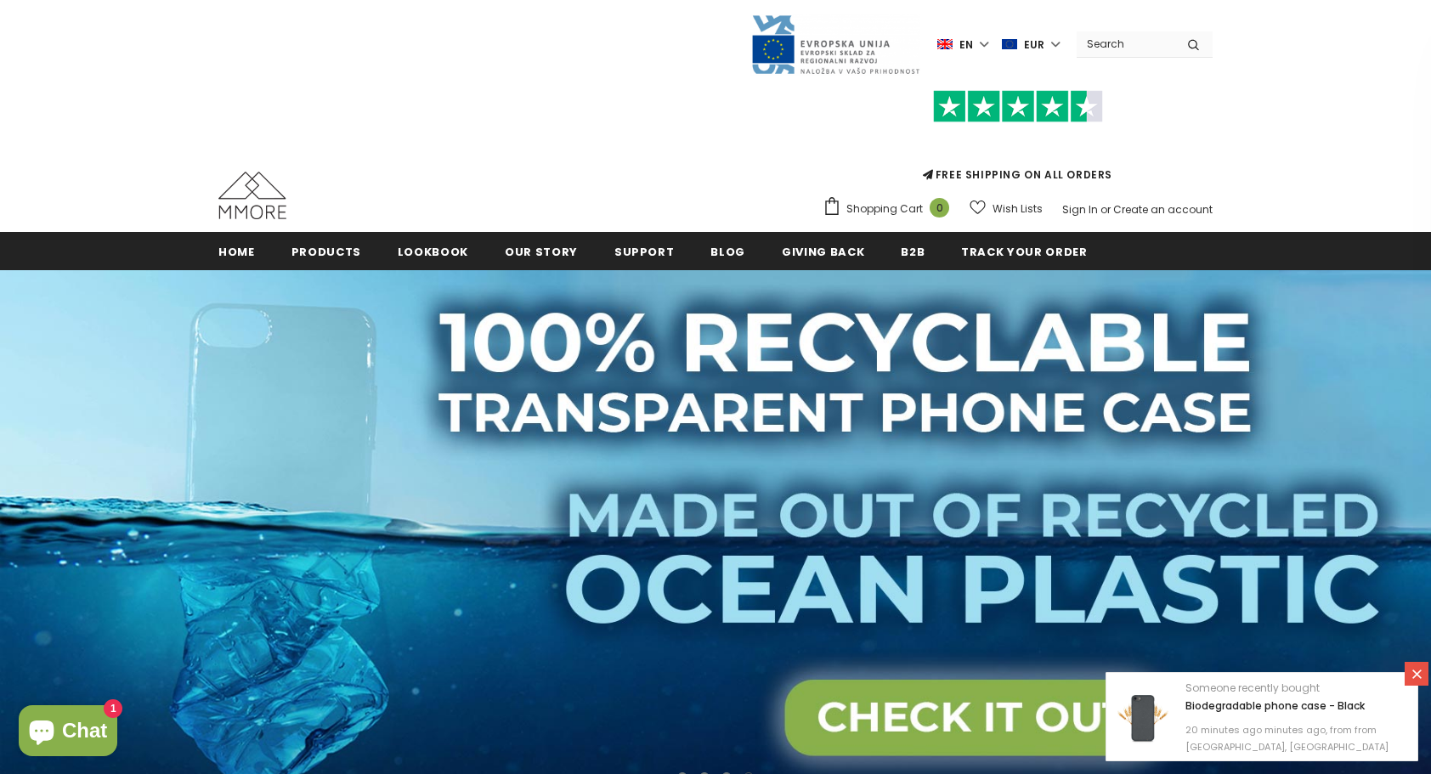
drag, startPoint x: 1297, startPoint y: 0, endPoint x: 1411, endPoint y: 673, distance: 682.5
click at [1411, 673] on icon at bounding box center [1417, 674] width 14 height 14
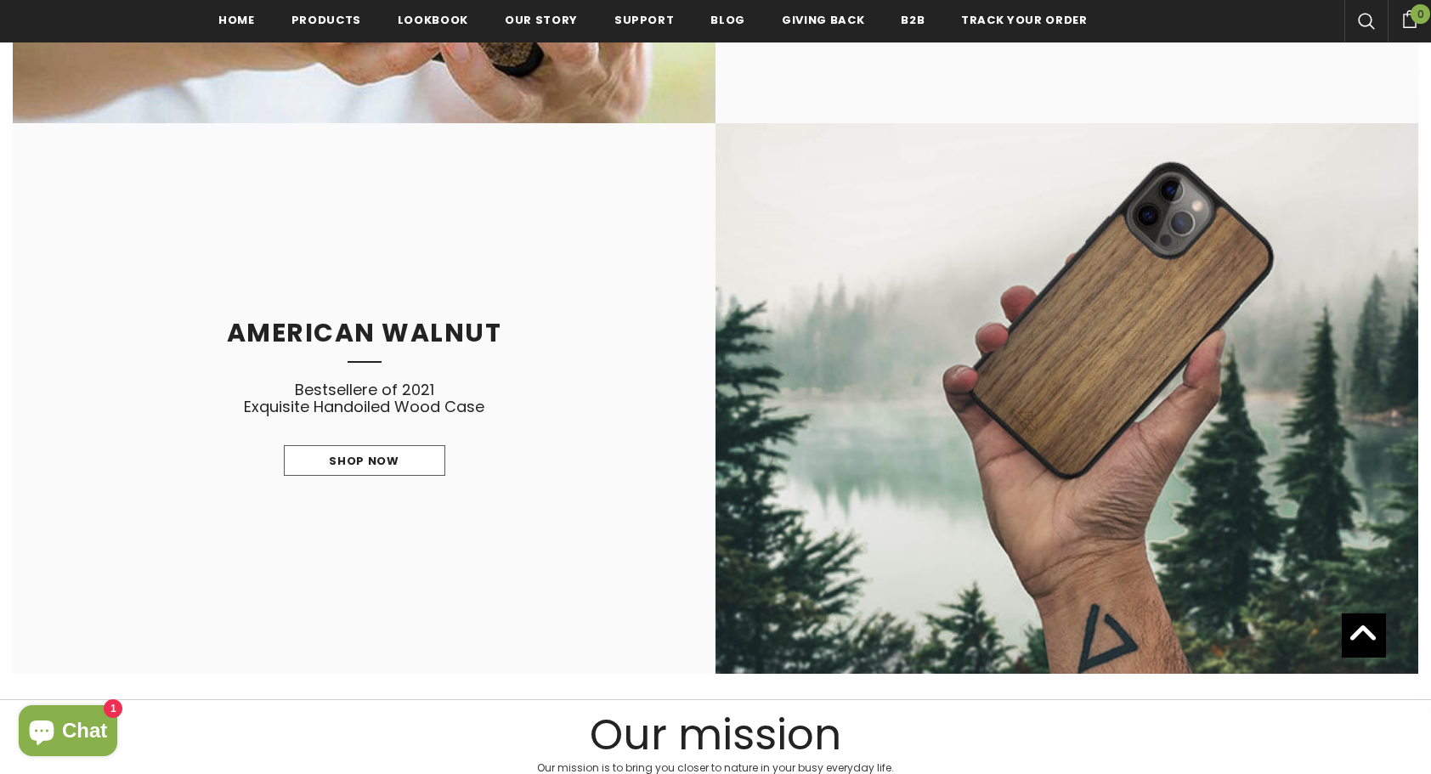
scroll to position [2383, 0]
